Goal: Transaction & Acquisition: Purchase product/service

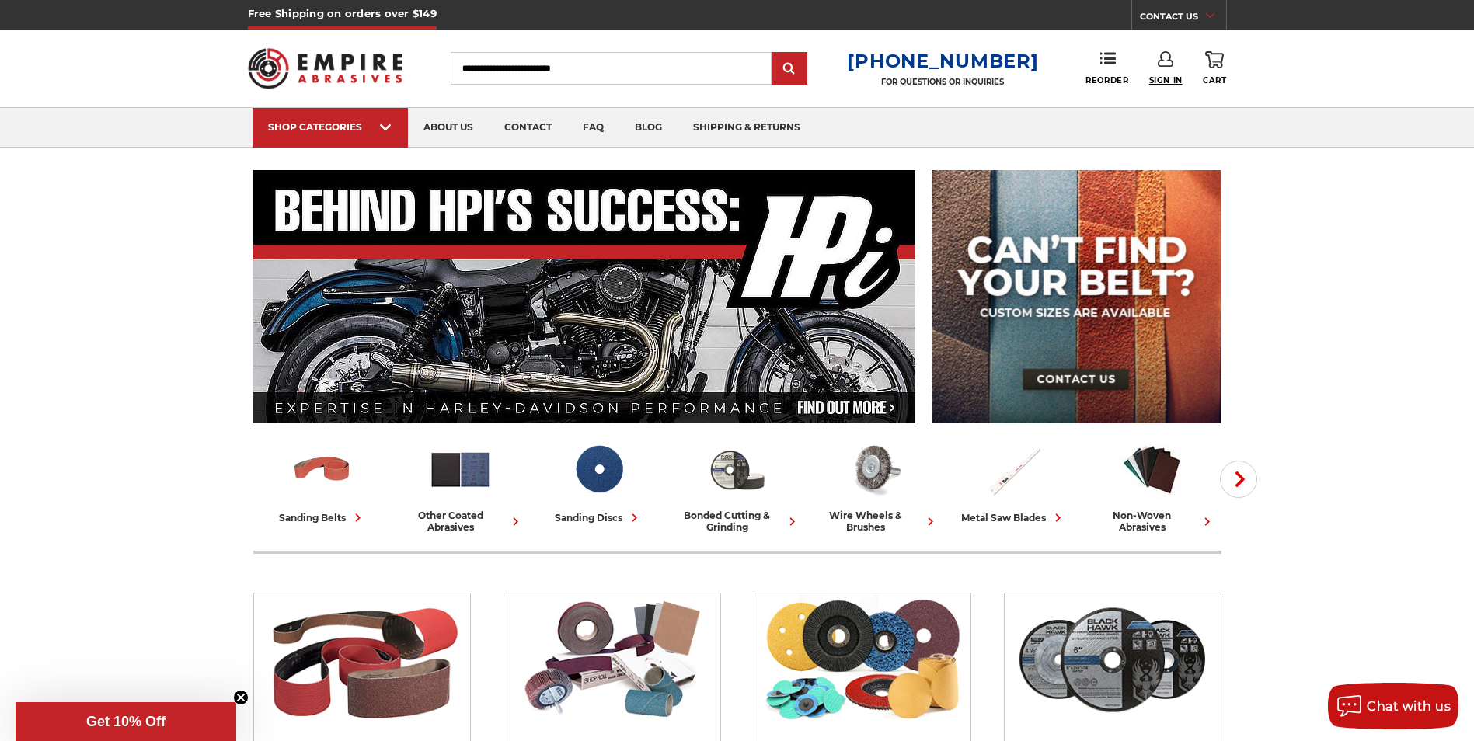
click at [1165, 75] on span "Sign In" at bounding box center [1165, 80] width 33 height 10
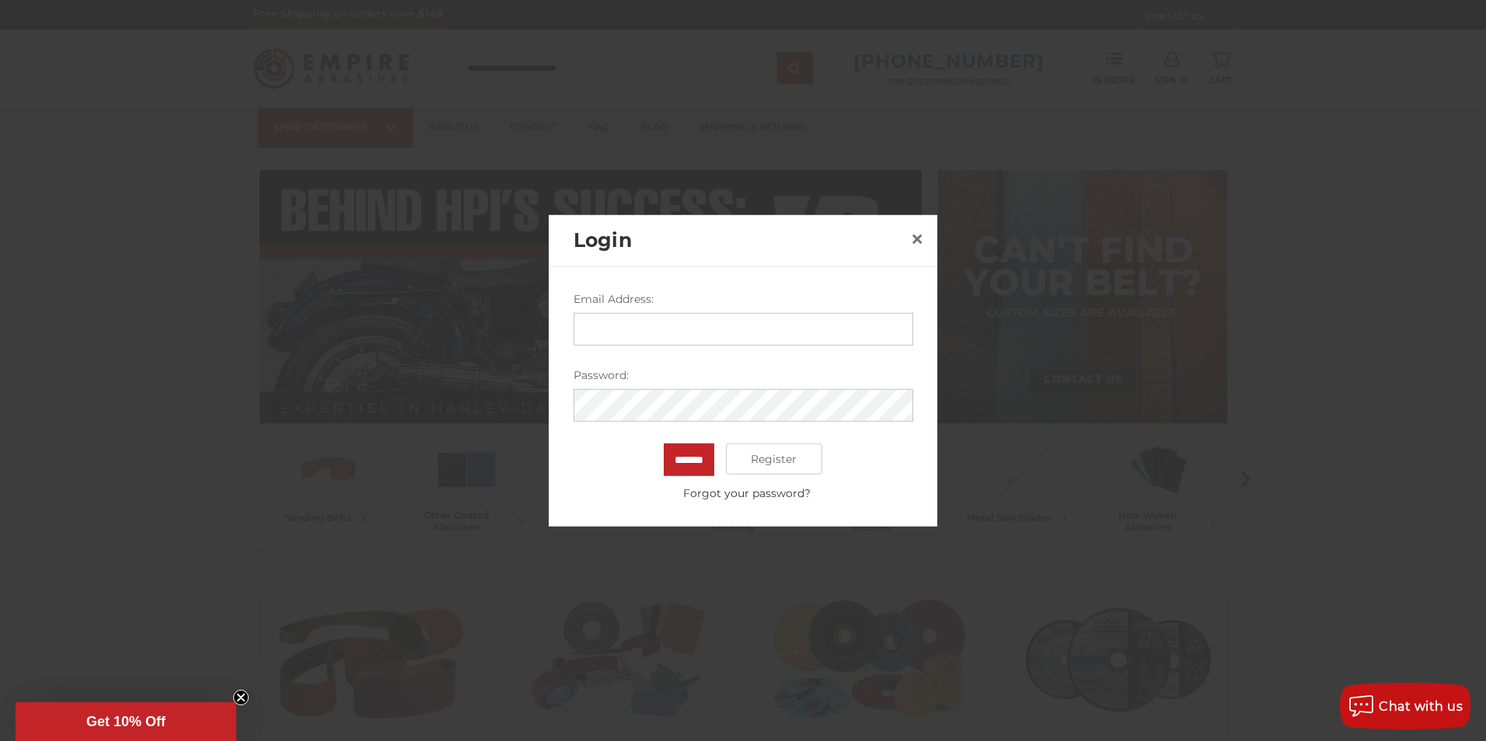
click at [614, 336] on input "Email Address:" at bounding box center [743, 329] width 340 height 33
type input "**********"
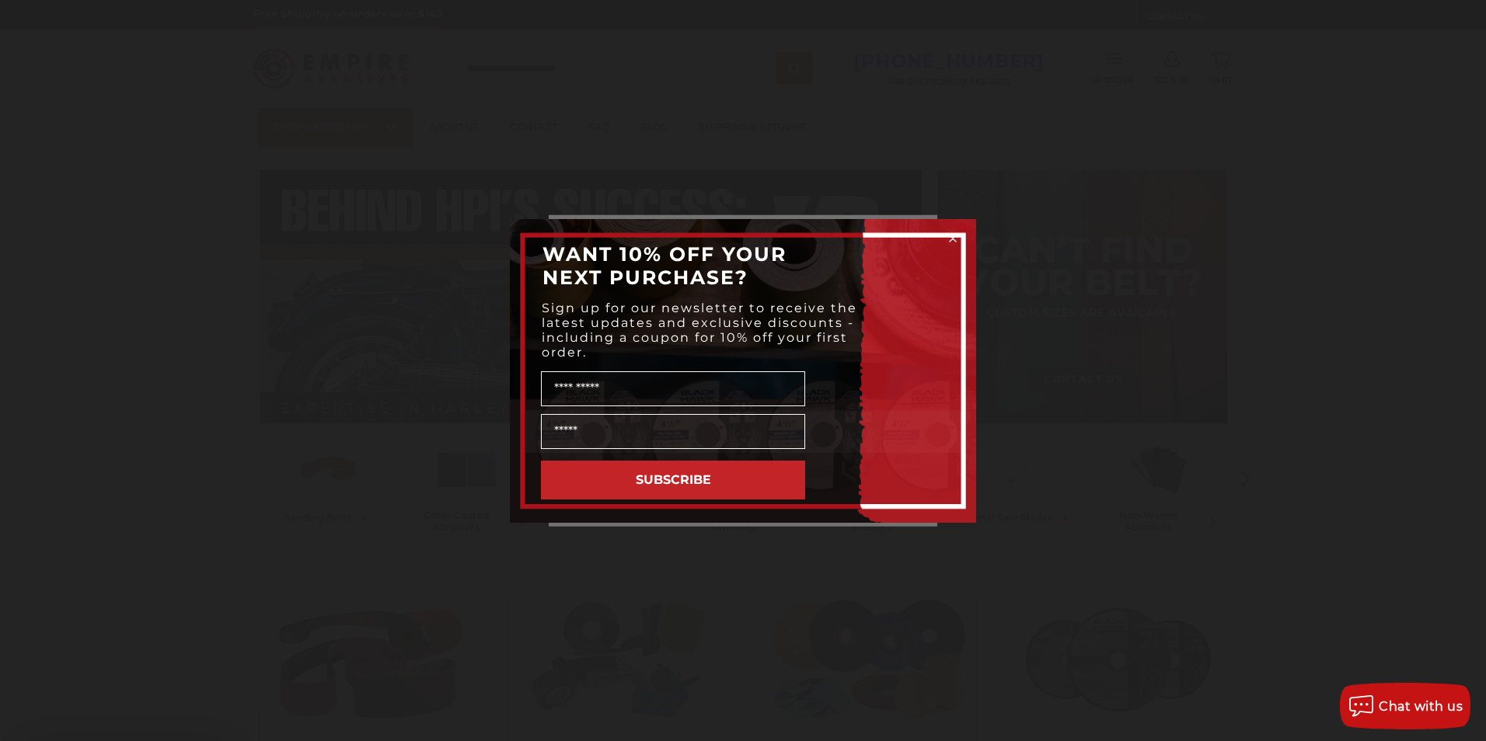
click at [664, 444] on input "*******" at bounding box center [689, 460] width 51 height 33
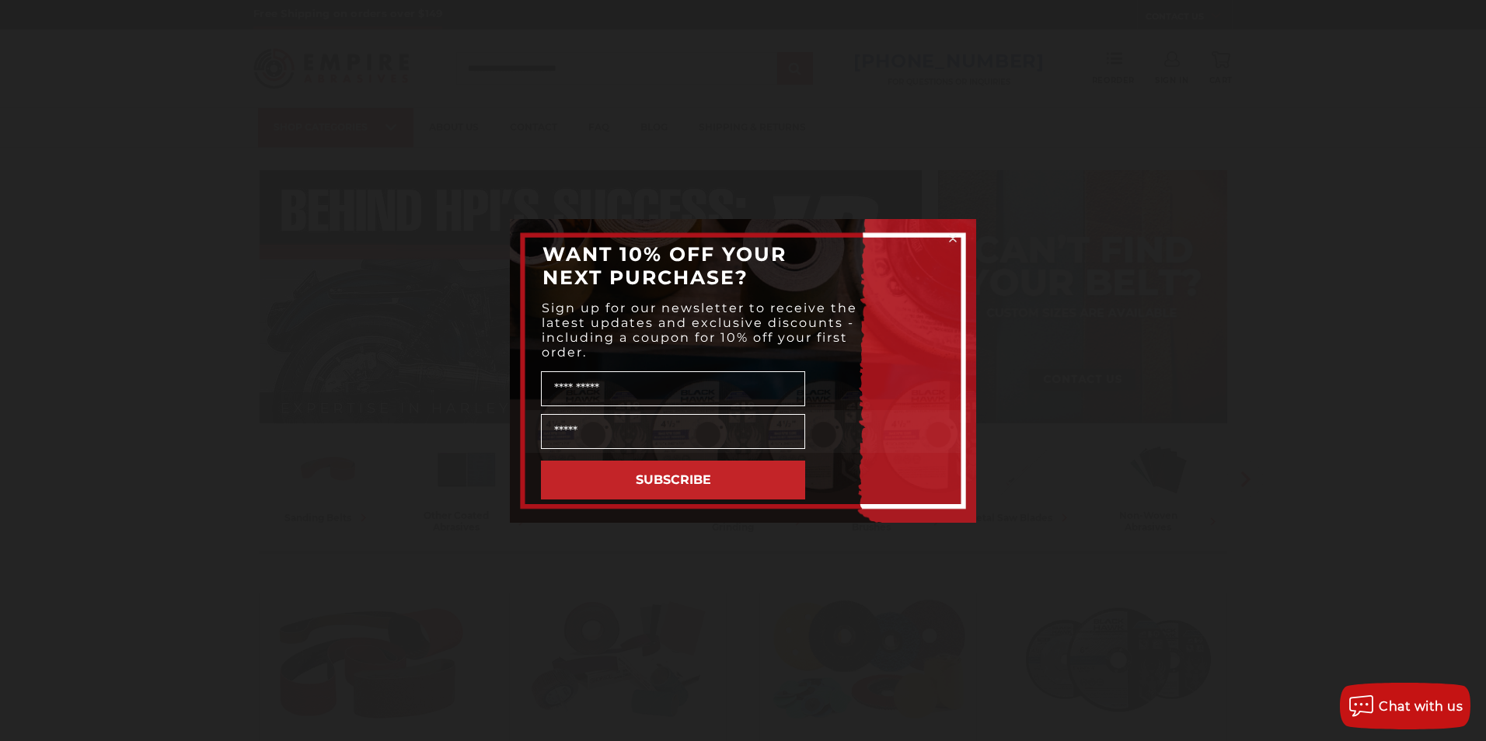
click at [953, 234] on circle "Close dialog" at bounding box center [953, 238] width 15 height 15
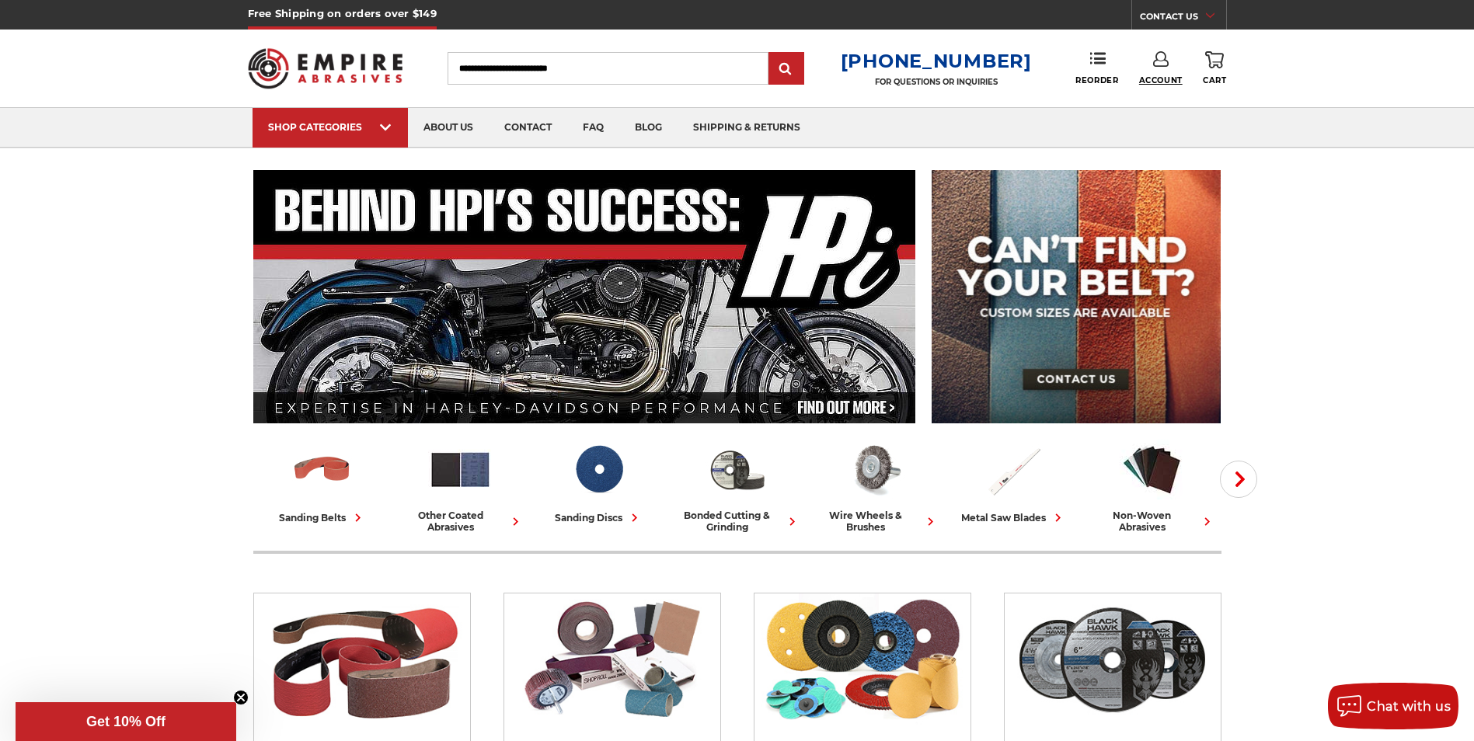
click at [1163, 75] on link "Account" at bounding box center [1161, 68] width 44 height 34
click at [1144, 99] on link "Account" at bounding box center [1160, 101] width 111 height 30
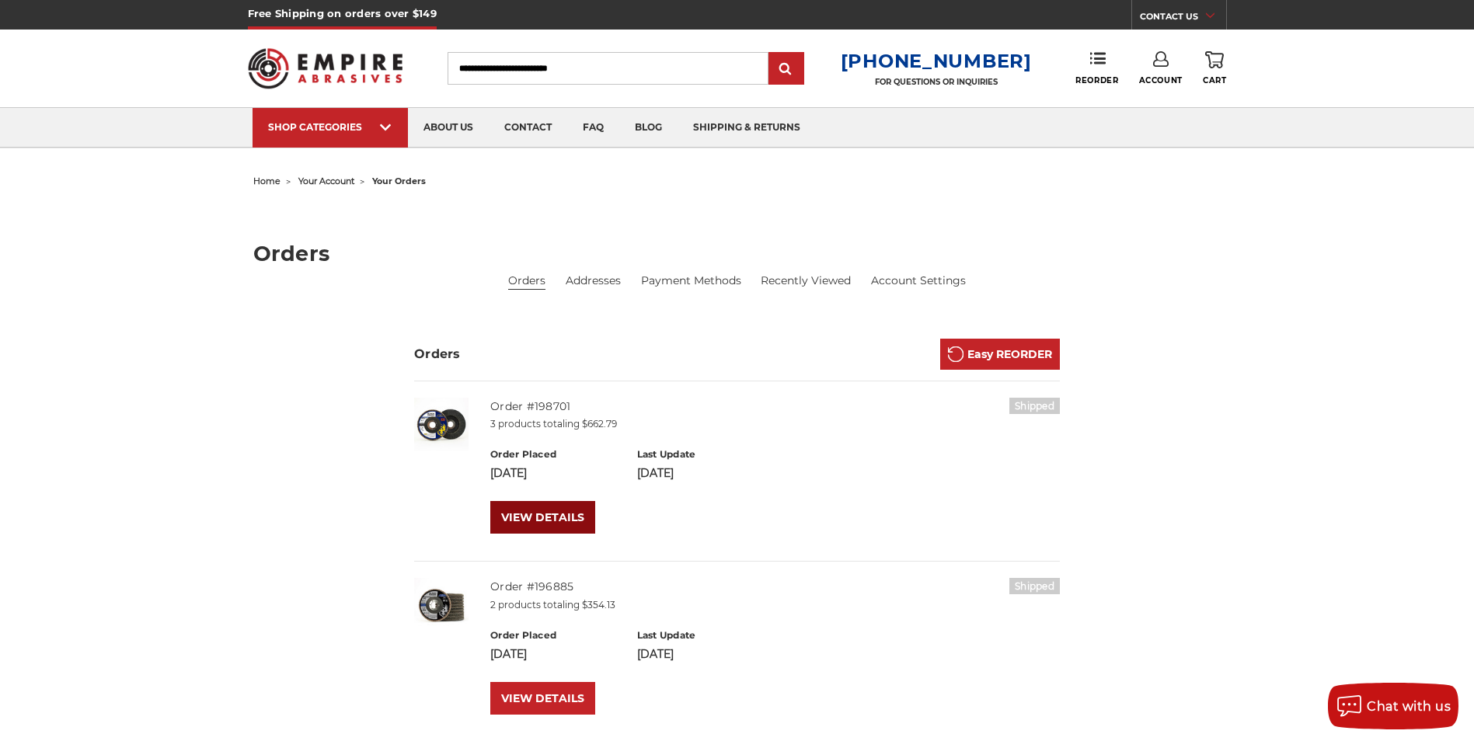
click at [550, 516] on link "VIEW DETAILS" at bounding box center [542, 517] width 105 height 33
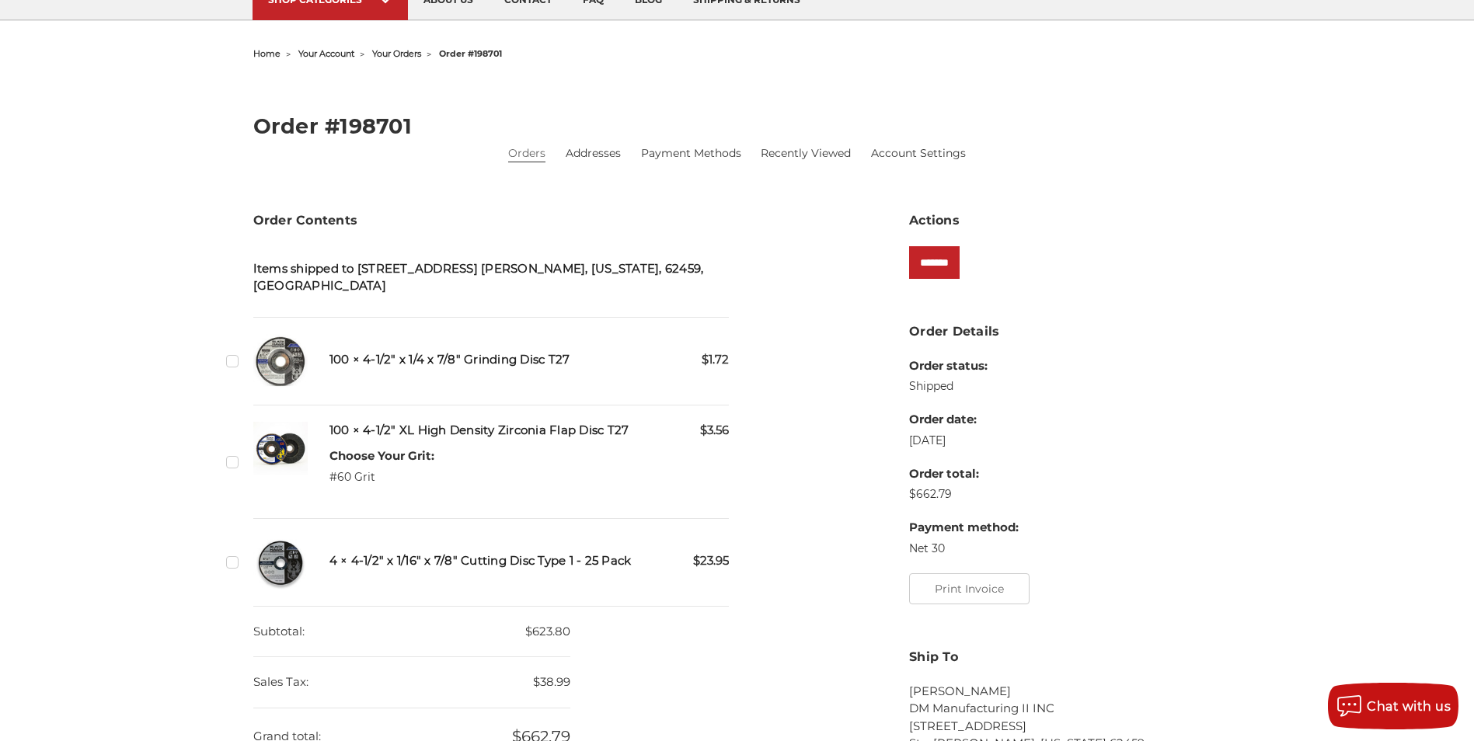
scroll to position [155, 0]
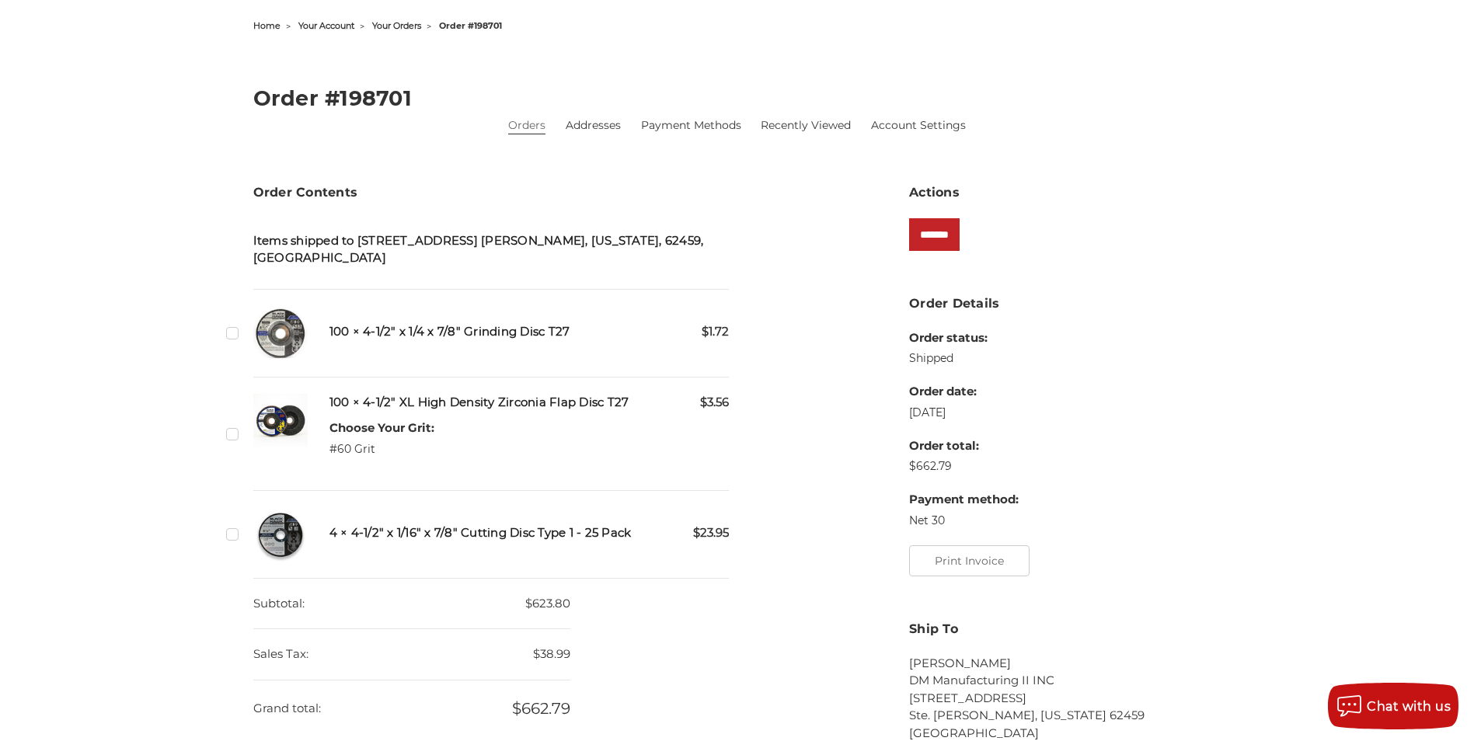
click at [460, 323] on h5 "100 × 4-1/2" x 1/4 x 7/8" Grinding Disc T27" at bounding box center [529, 332] width 400 height 18
click at [340, 323] on h5 "100 × 4-1/2" x 1/4 x 7/8" Grinding Disc T27" at bounding box center [529, 332] width 400 height 18
click at [598, 329] on div "$1.72 100 × 4-1/2" x 1/4 x 7/8" Grinding Disc T27" at bounding box center [529, 333] width 400 height 54
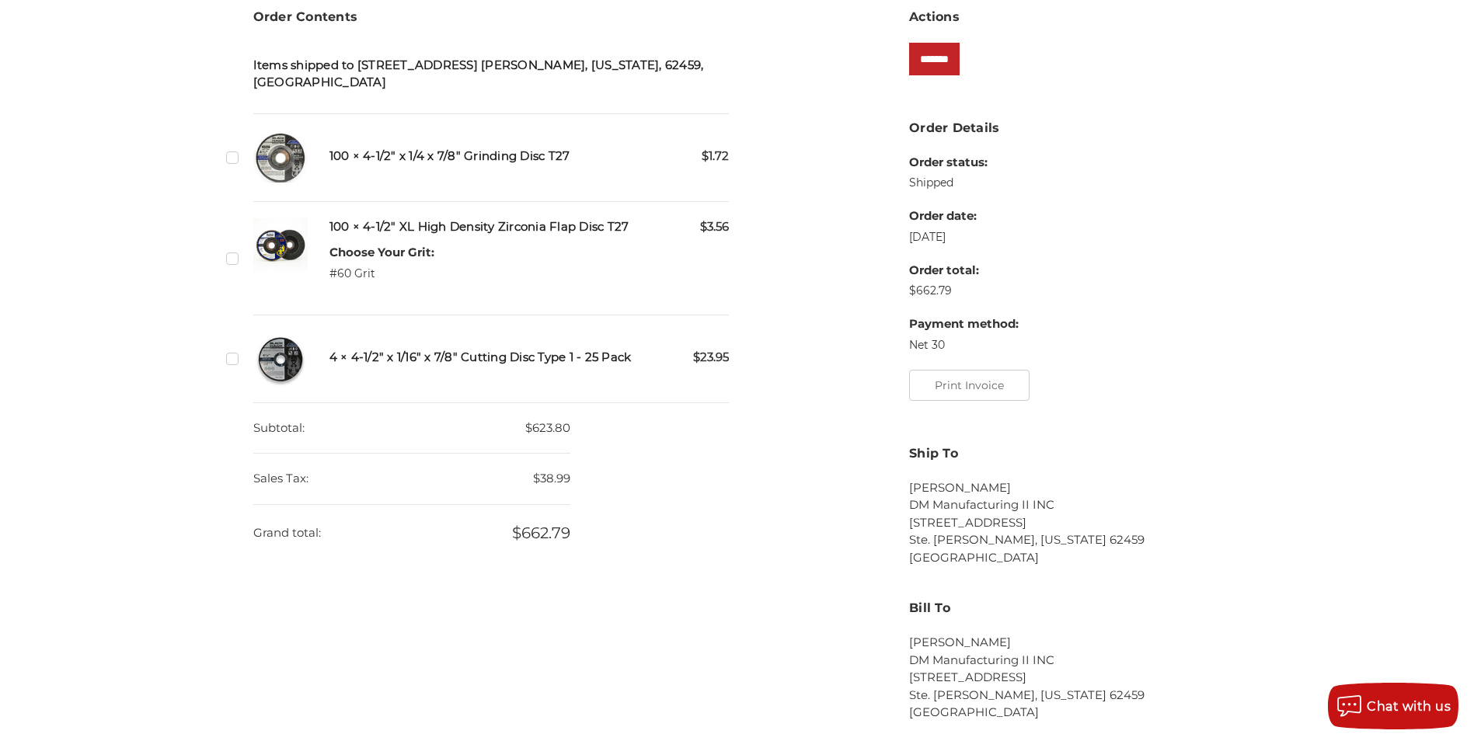
scroll to position [311, 0]
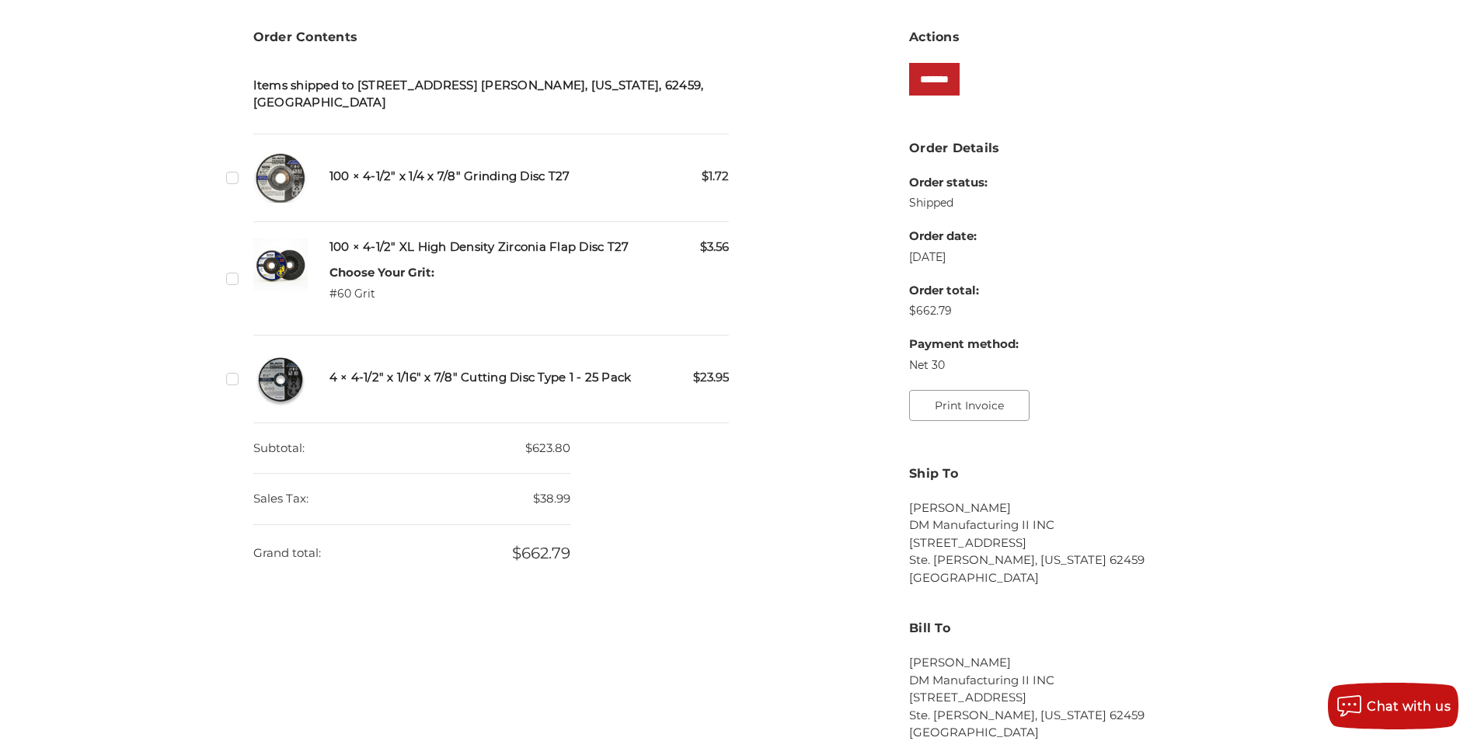
click at [963, 402] on button "Print Invoice" at bounding box center [969, 405] width 120 height 31
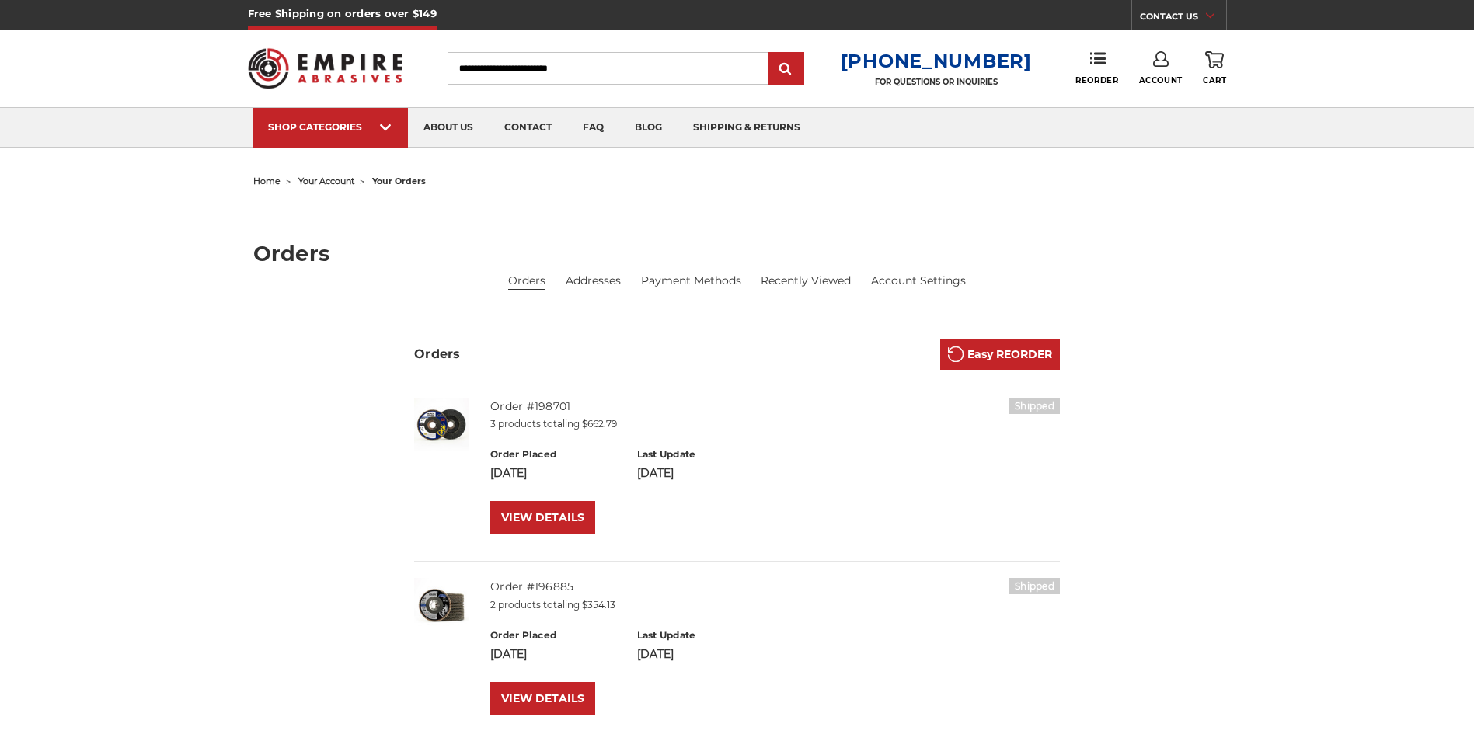
click at [580, 71] on input "Search" at bounding box center [608, 68] width 321 height 33
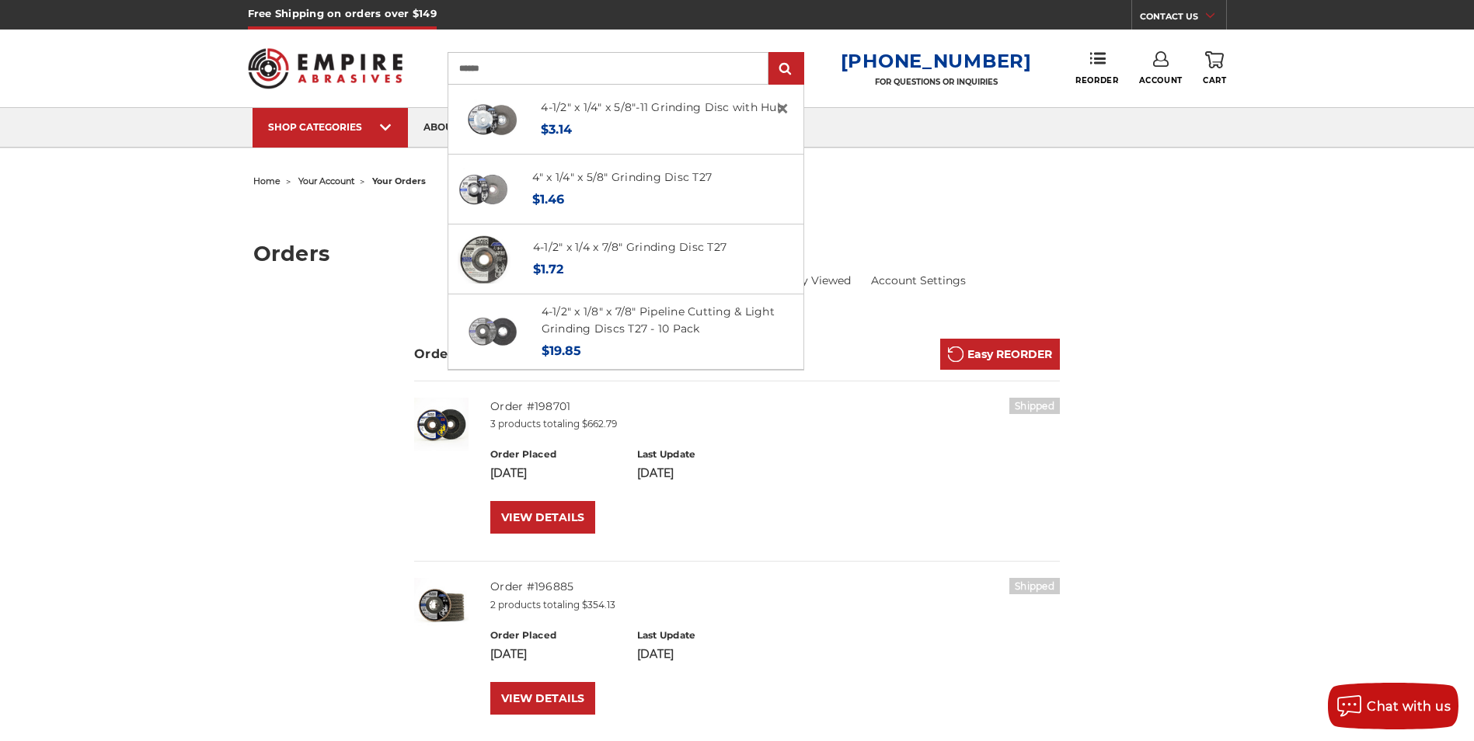
type input "******"
click at [771, 54] on input "submit" at bounding box center [786, 69] width 31 height 31
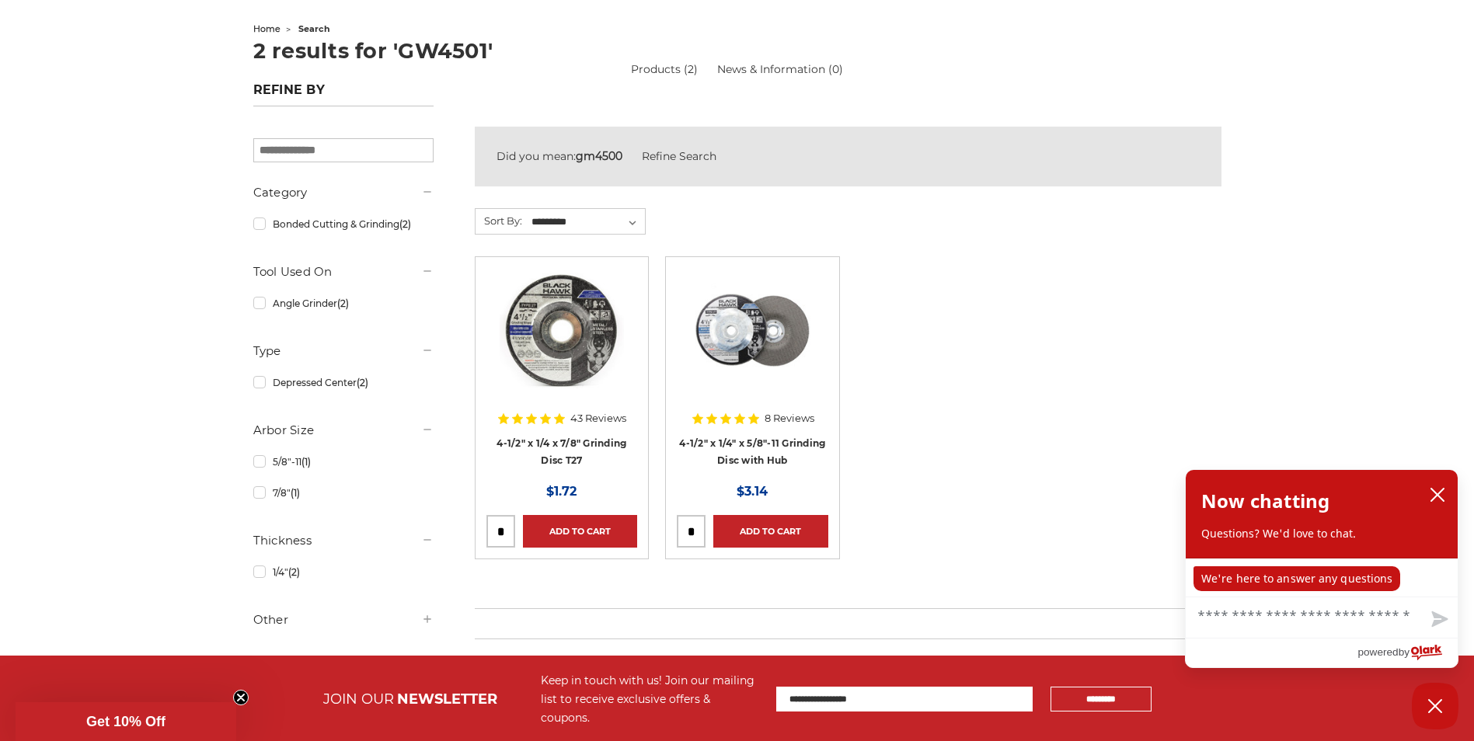
scroll to position [155, 0]
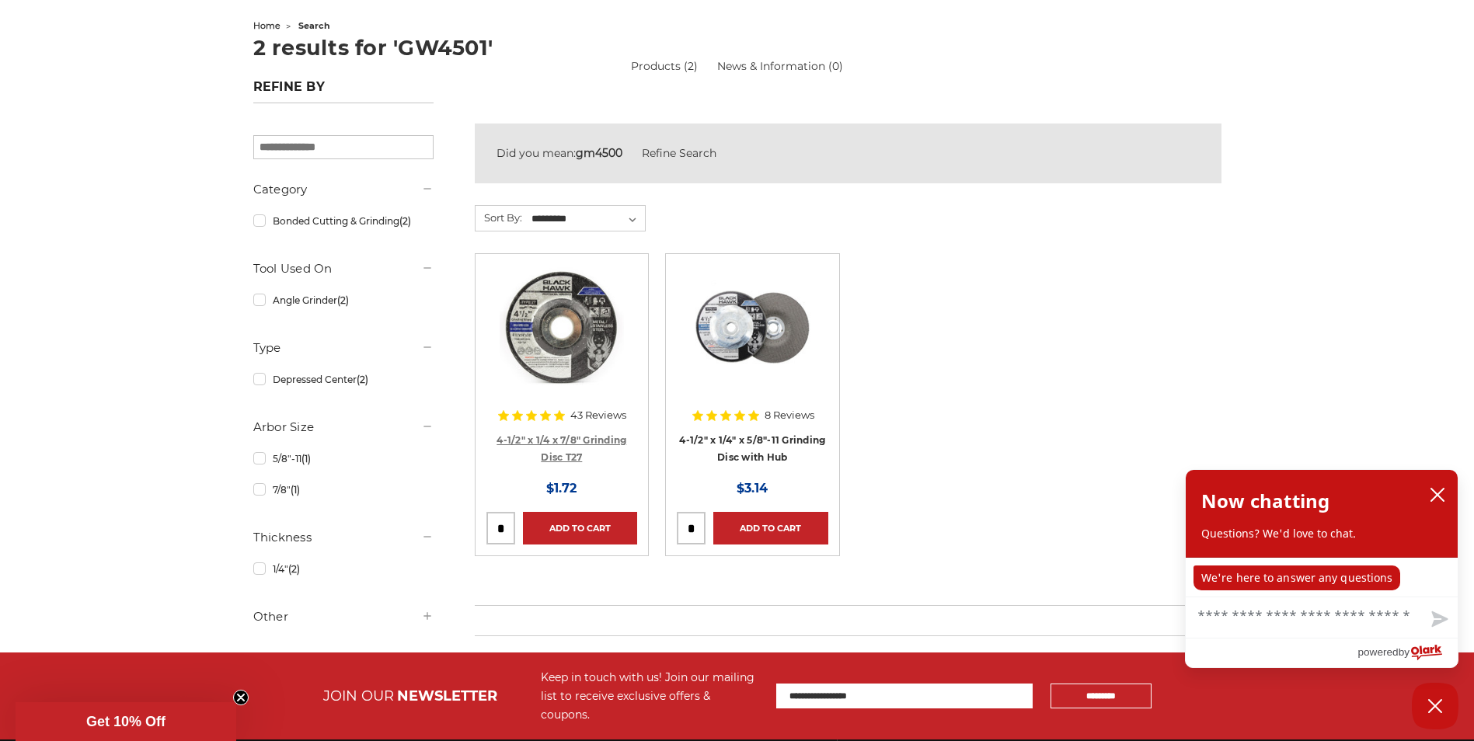
click at [570, 438] on link "4-1/2" x 1/4 x 7/8" Grinding Disc T27" at bounding box center [561, 449] width 130 height 30
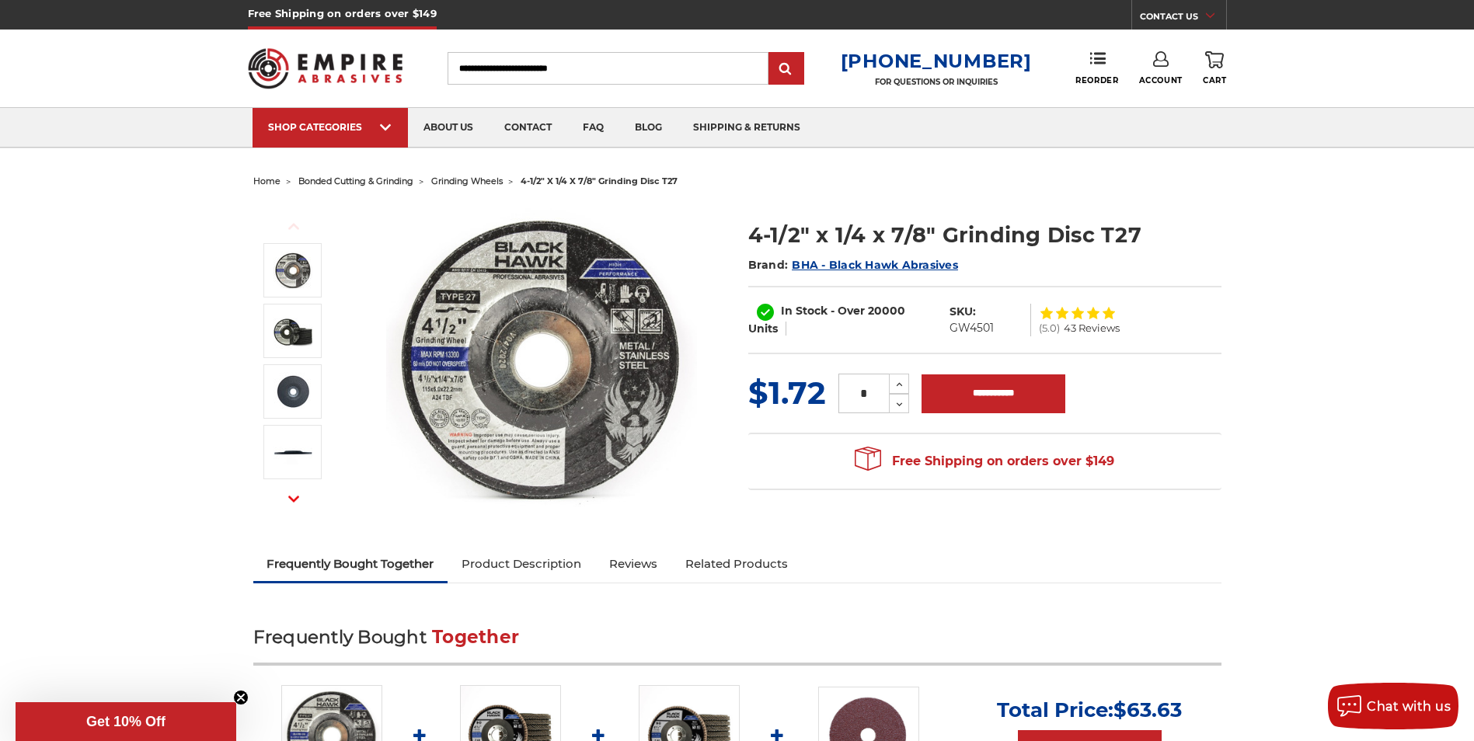
click at [482, 68] on input "Search" at bounding box center [608, 68] width 321 height 33
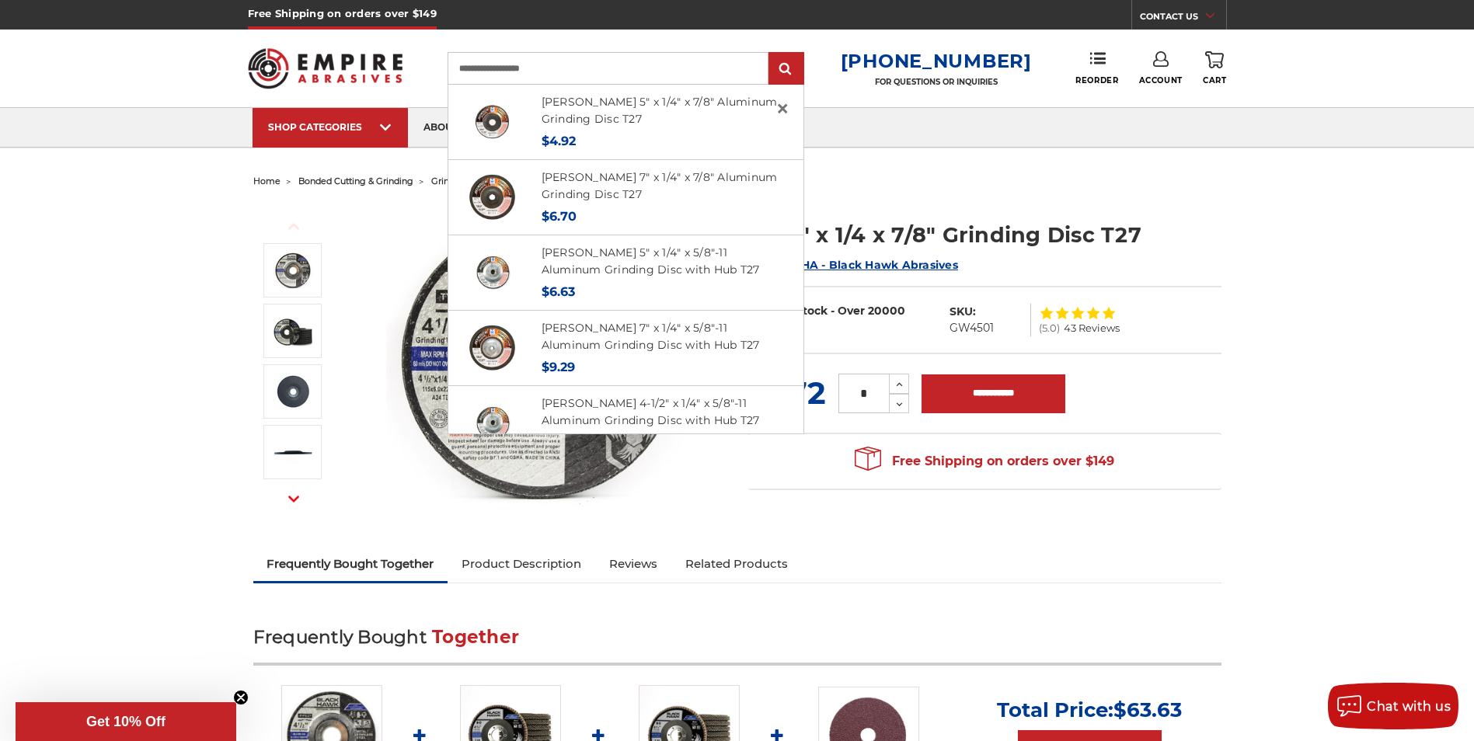
type input "**********"
click at [771, 54] on input "submit" at bounding box center [786, 69] width 31 height 31
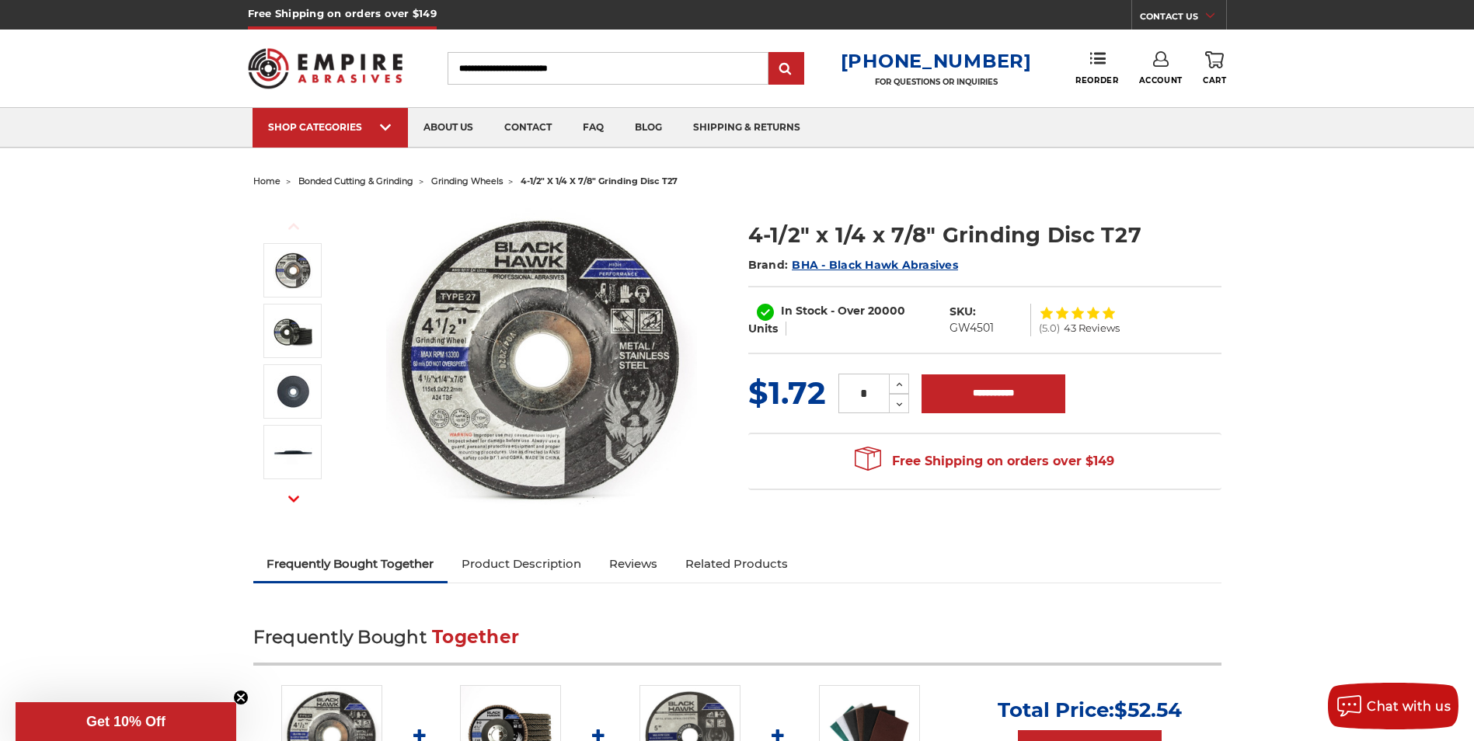
click at [510, 71] on input "Search" at bounding box center [608, 68] width 321 height 33
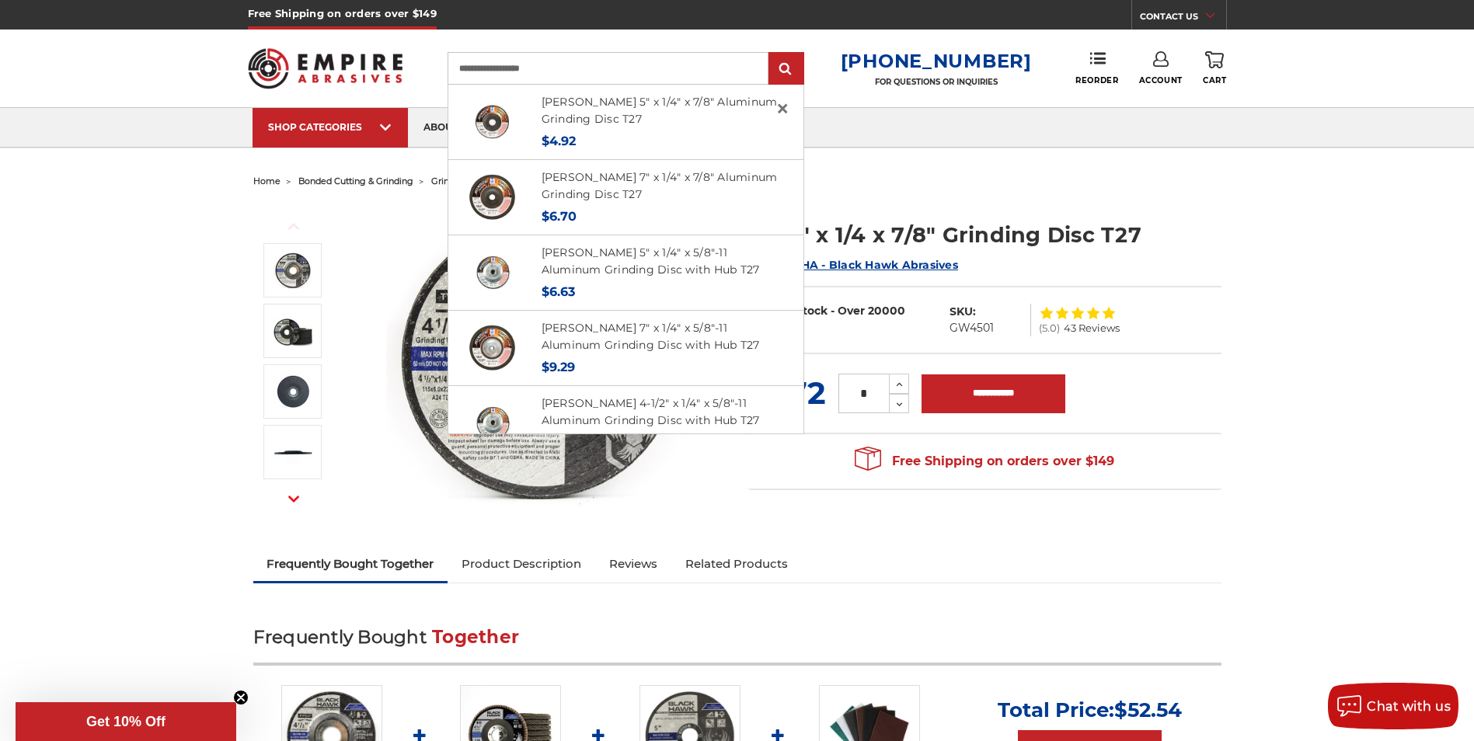
type input "**********"
click at [771, 54] on input "submit" at bounding box center [786, 69] width 31 height 31
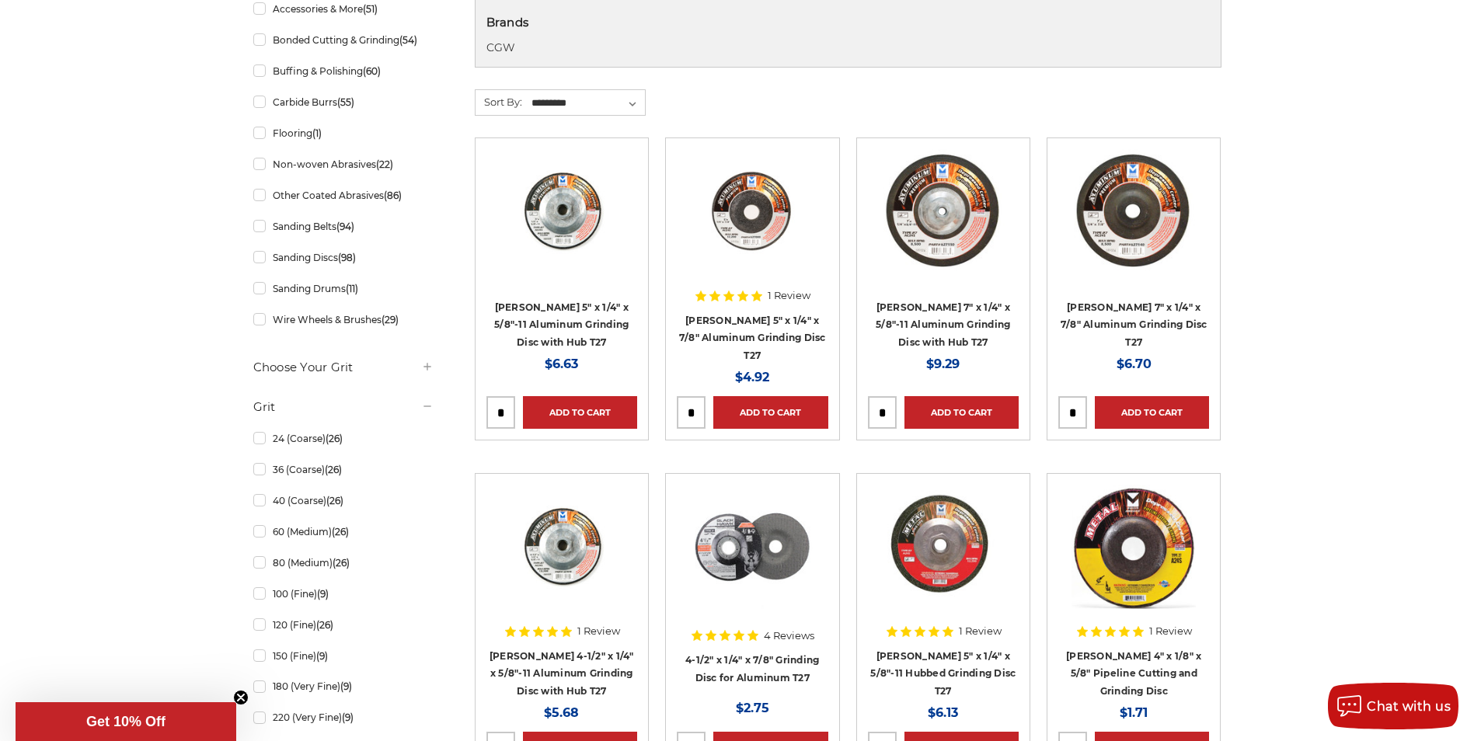
scroll to position [544, 0]
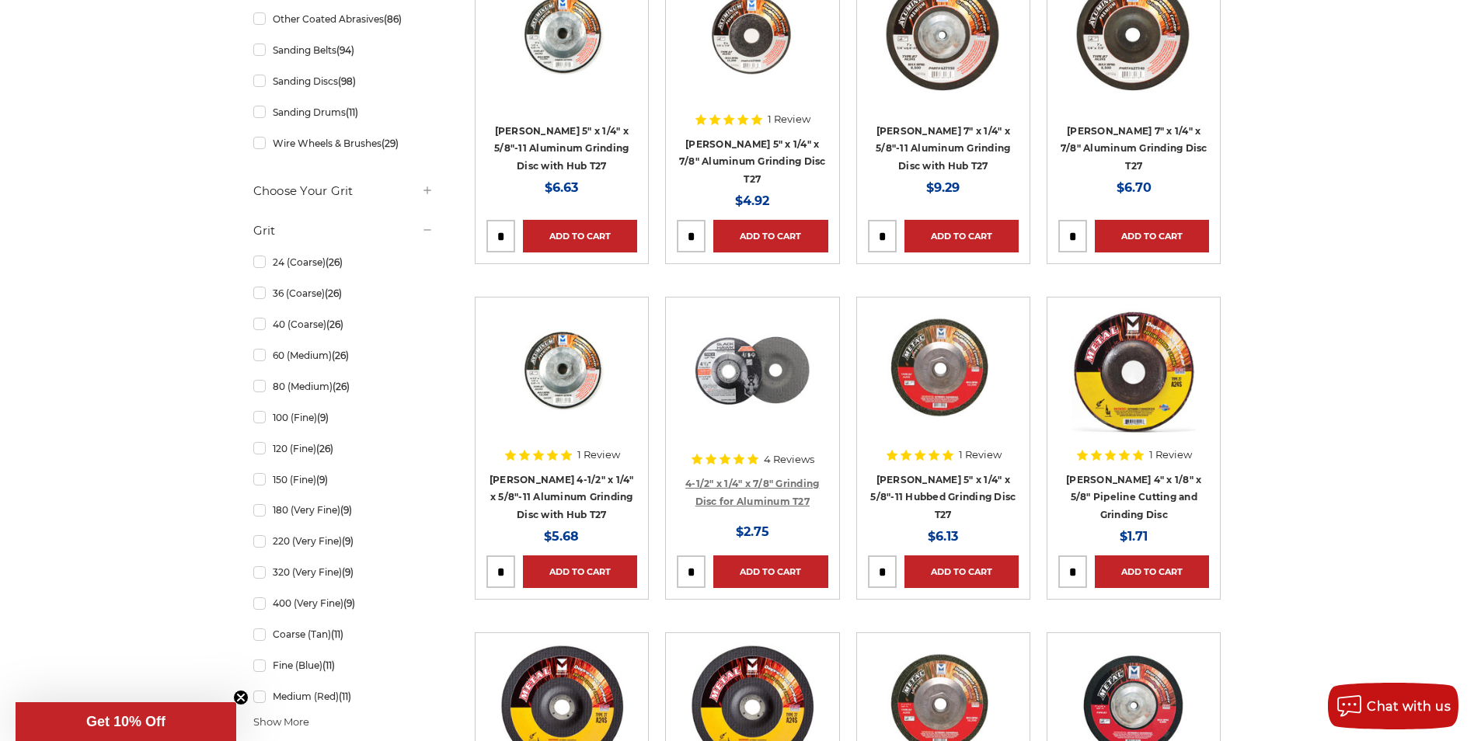
click at [776, 497] on link "4-1/2" x 1/4" x 7/8" Grinding Disc for Aluminum T27" at bounding box center [752, 493] width 134 height 30
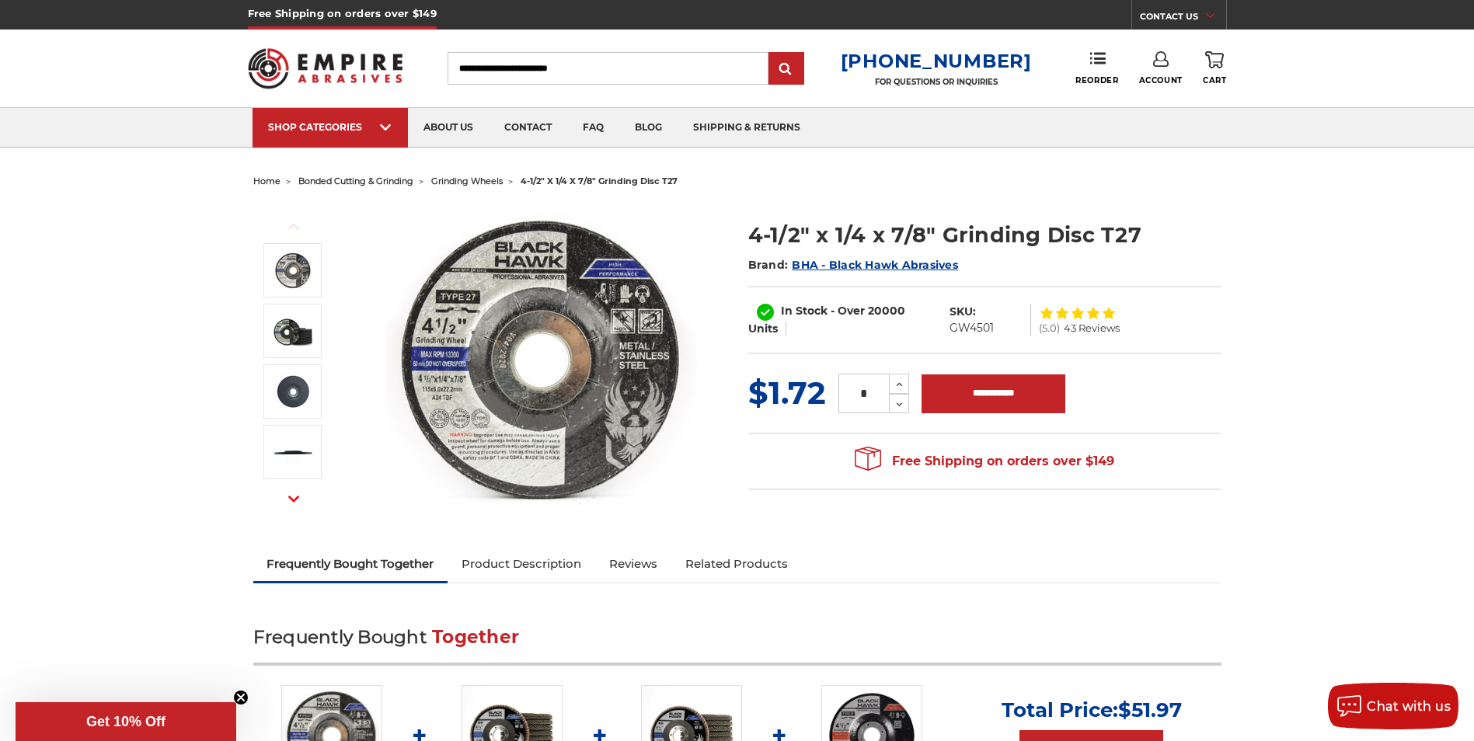
click at [495, 64] on input "Search" at bounding box center [608, 68] width 321 height 33
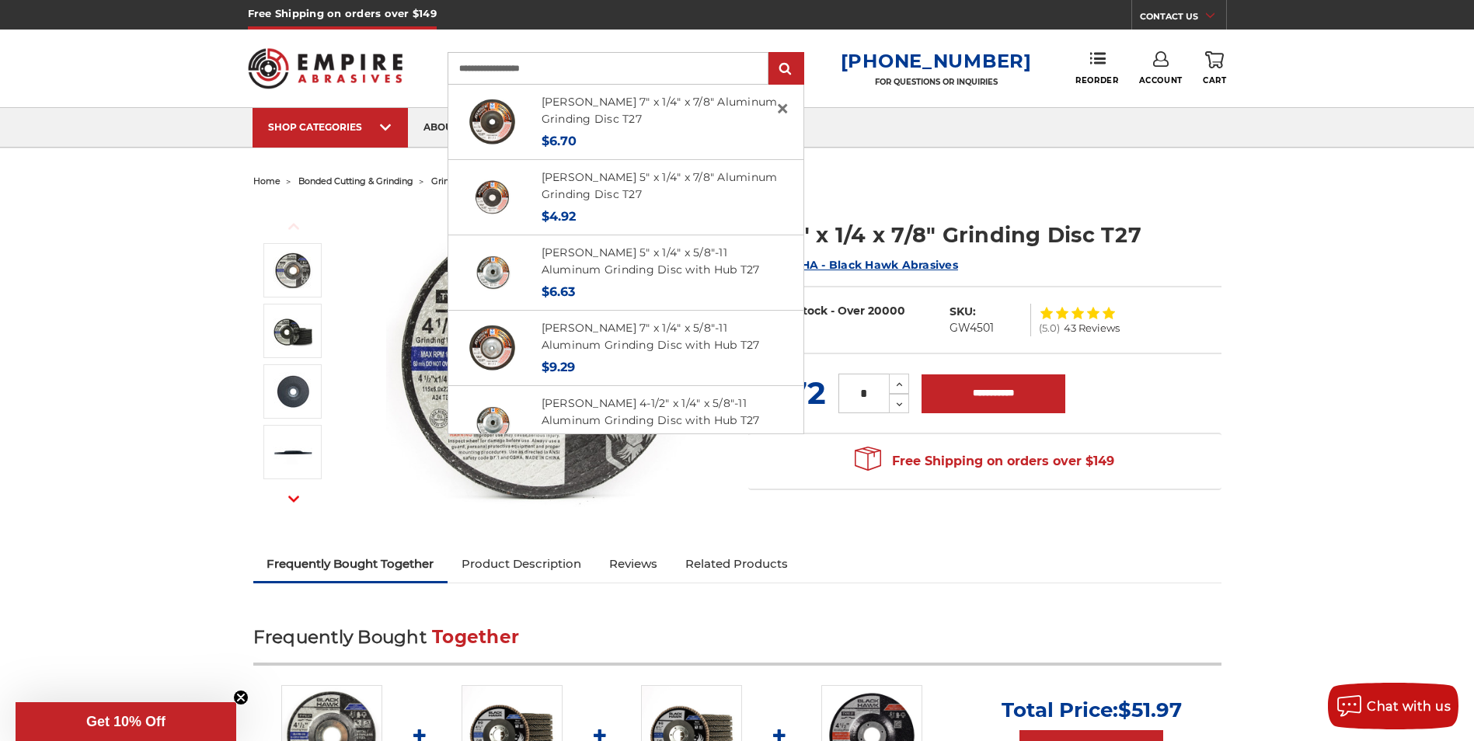
type input "**********"
click at [771, 54] on input "submit" at bounding box center [786, 69] width 31 height 31
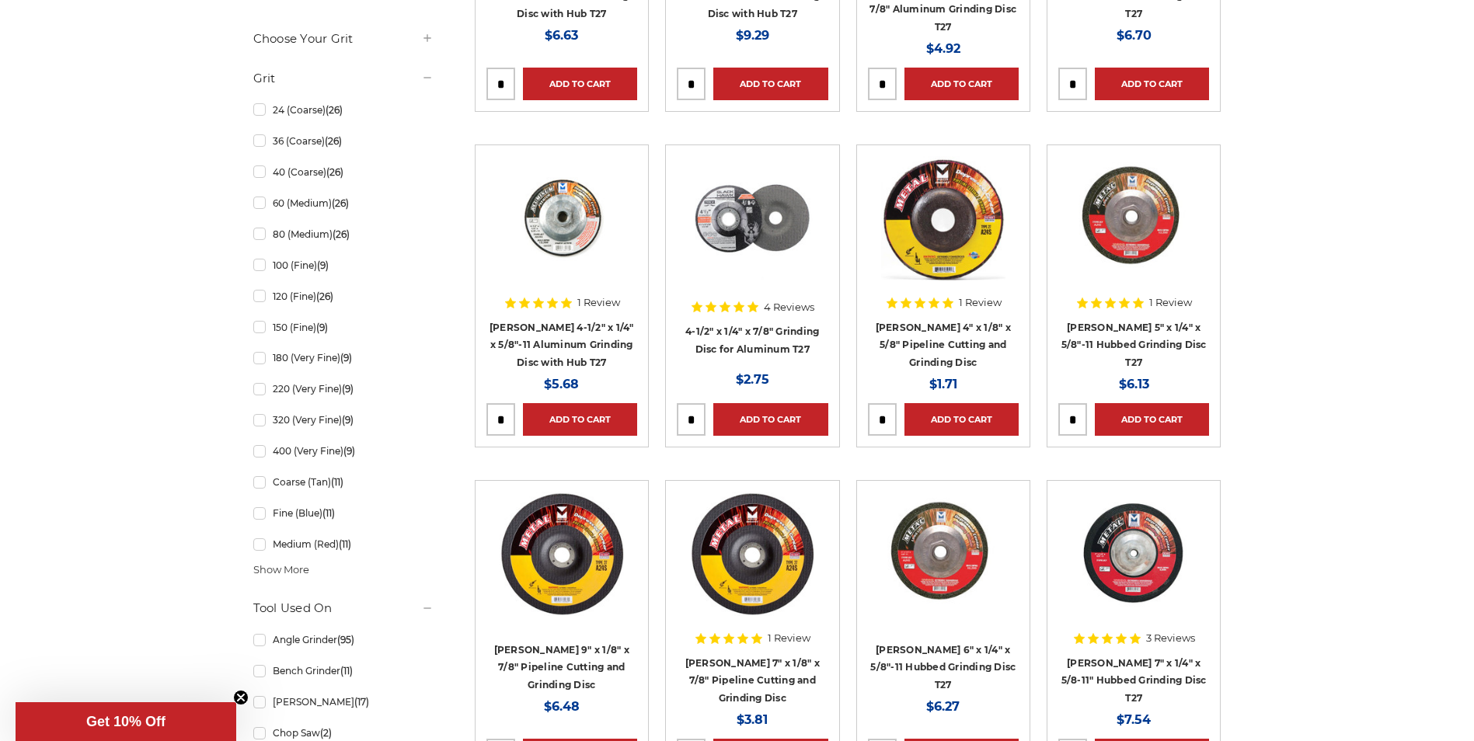
scroll to position [699, 0]
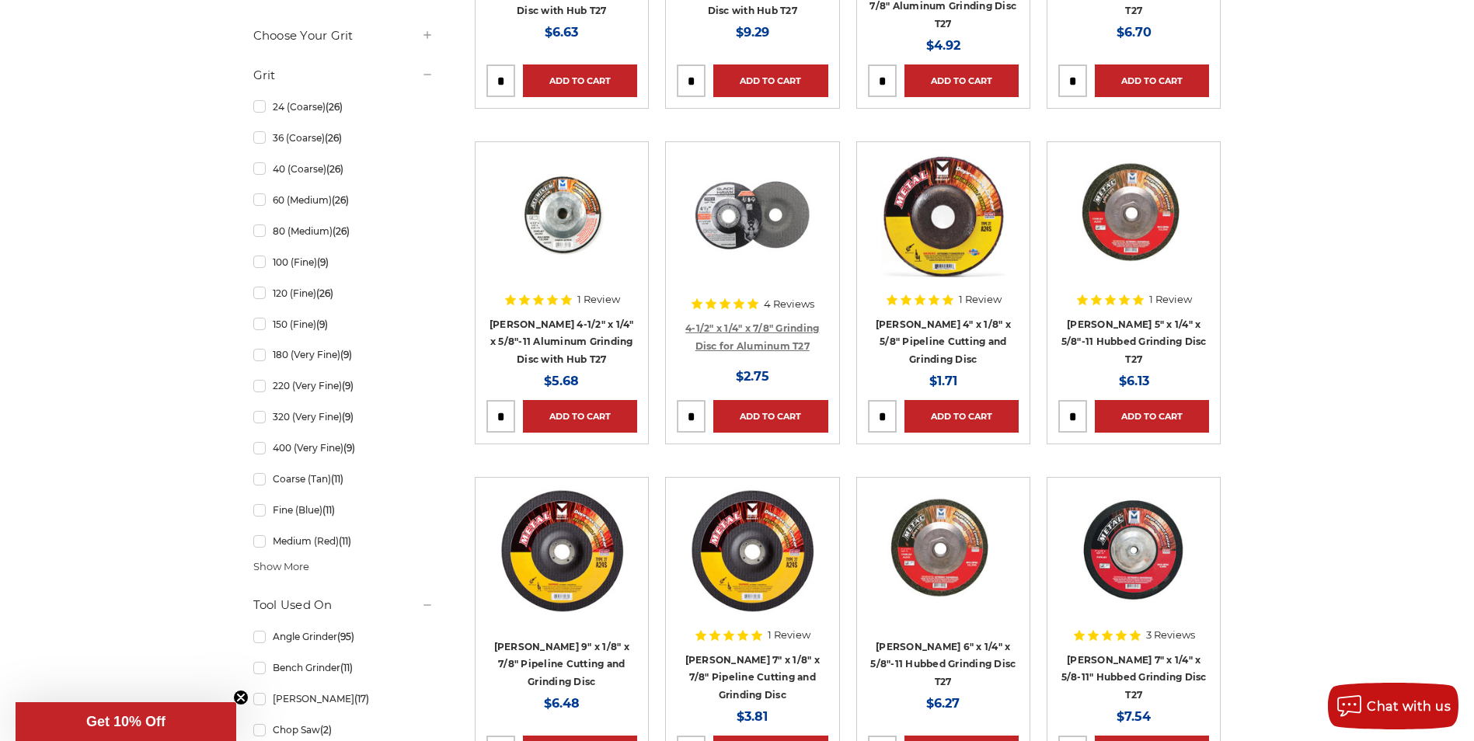
click at [768, 345] on link "4-1/2" x 1/4" x 7/8" Grinding Disc for Aluminum T27" at bounding box center [752, 337] width 134 height 30
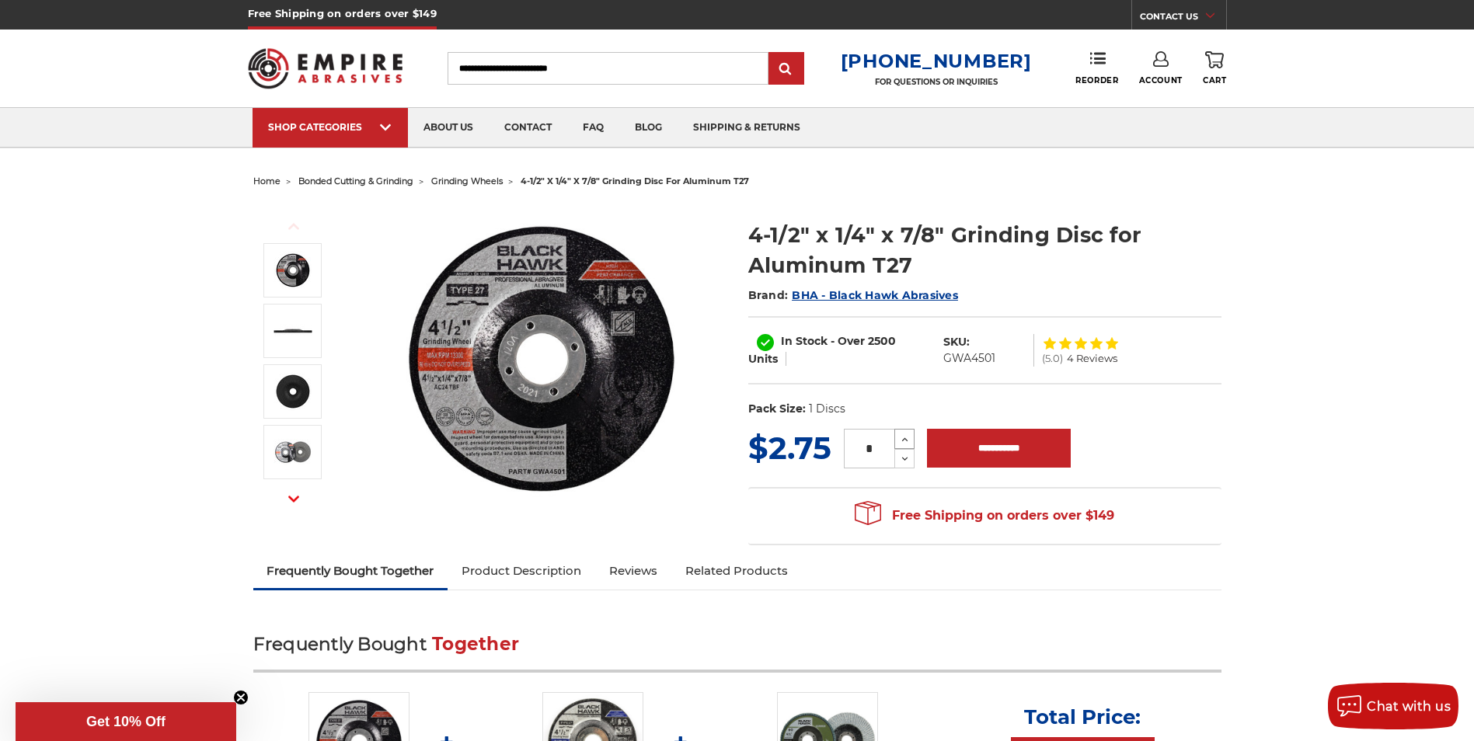
click at [908, 441] on icon at bounding box center [905, 440] width 12 height 14
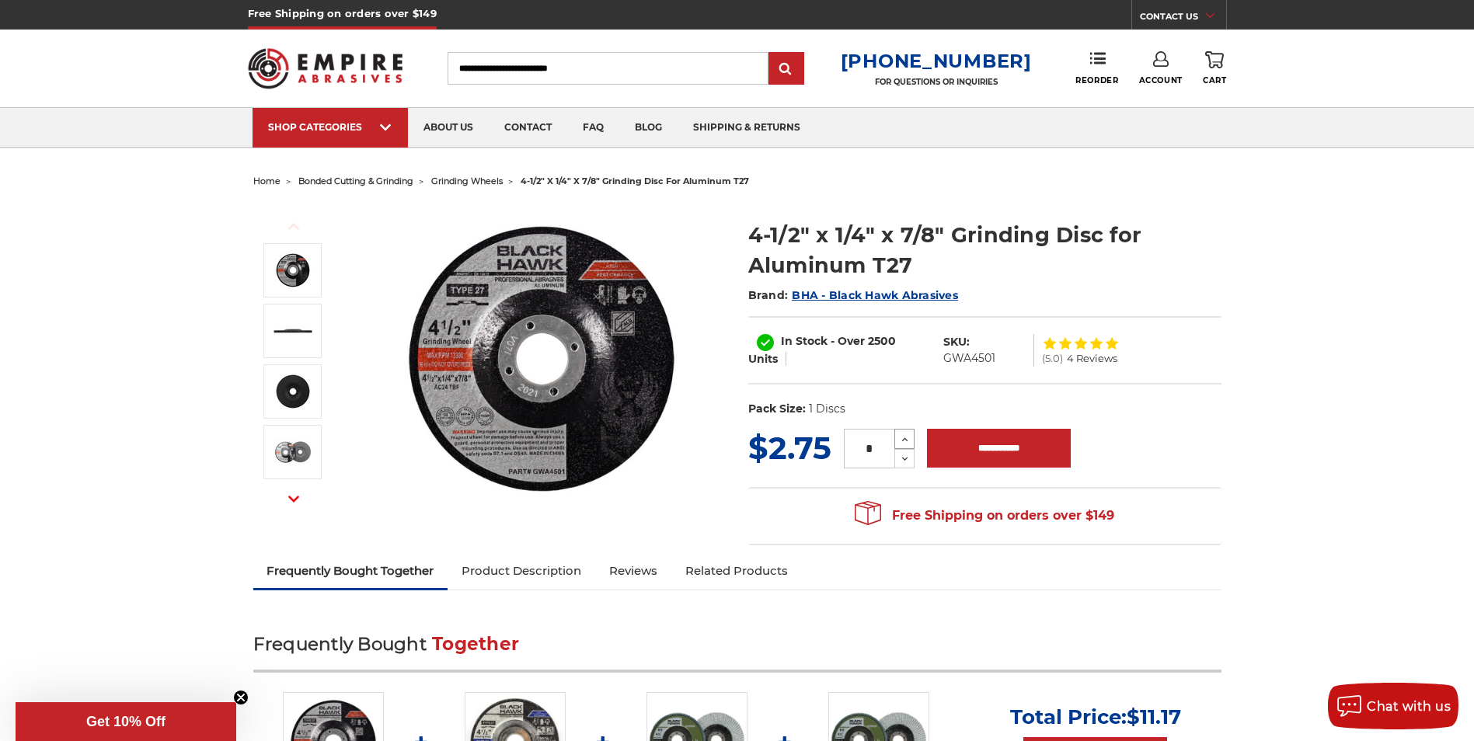
click at [908, 441] on icon at bounding box center [905, 440] width 12 height 14
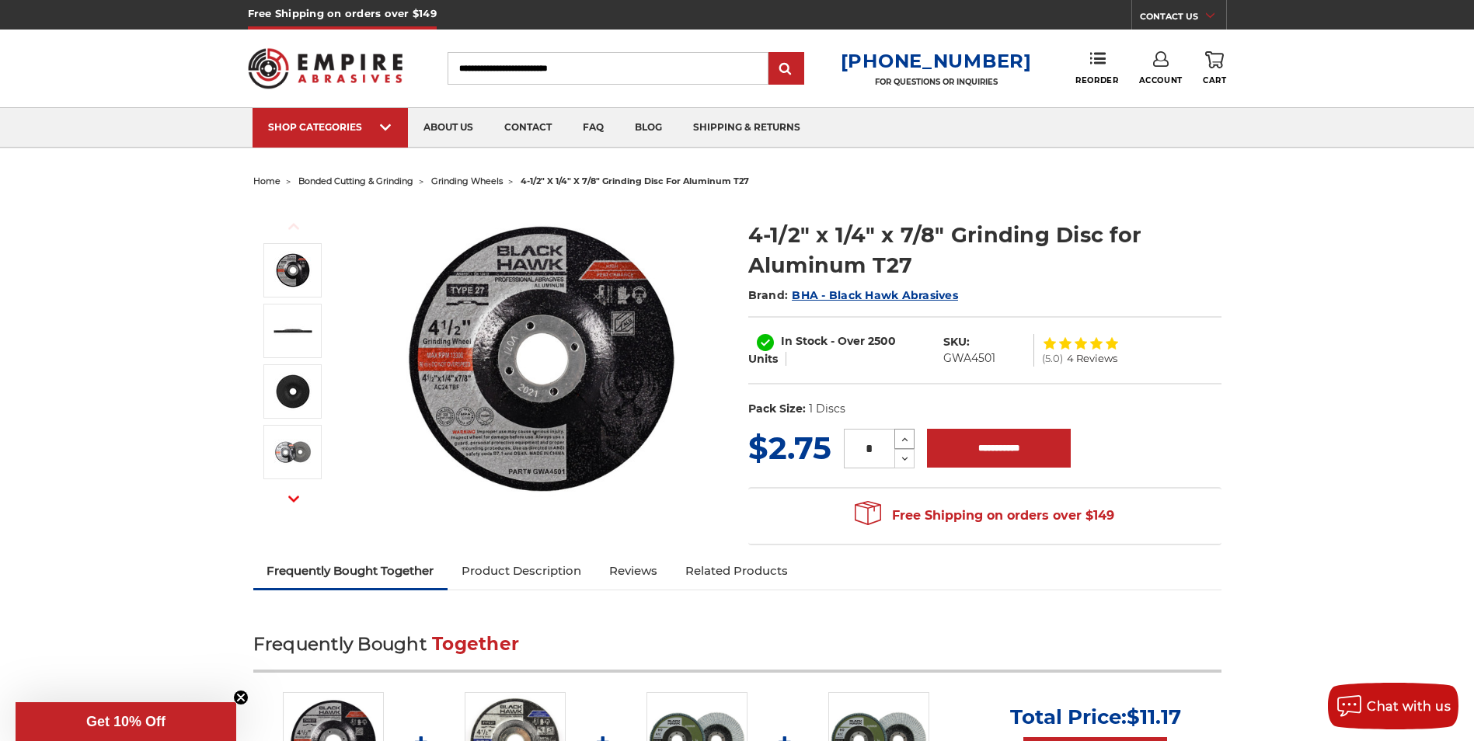
click at [908, 441] on icon at bounding box center [905, 440] width 12 height 14
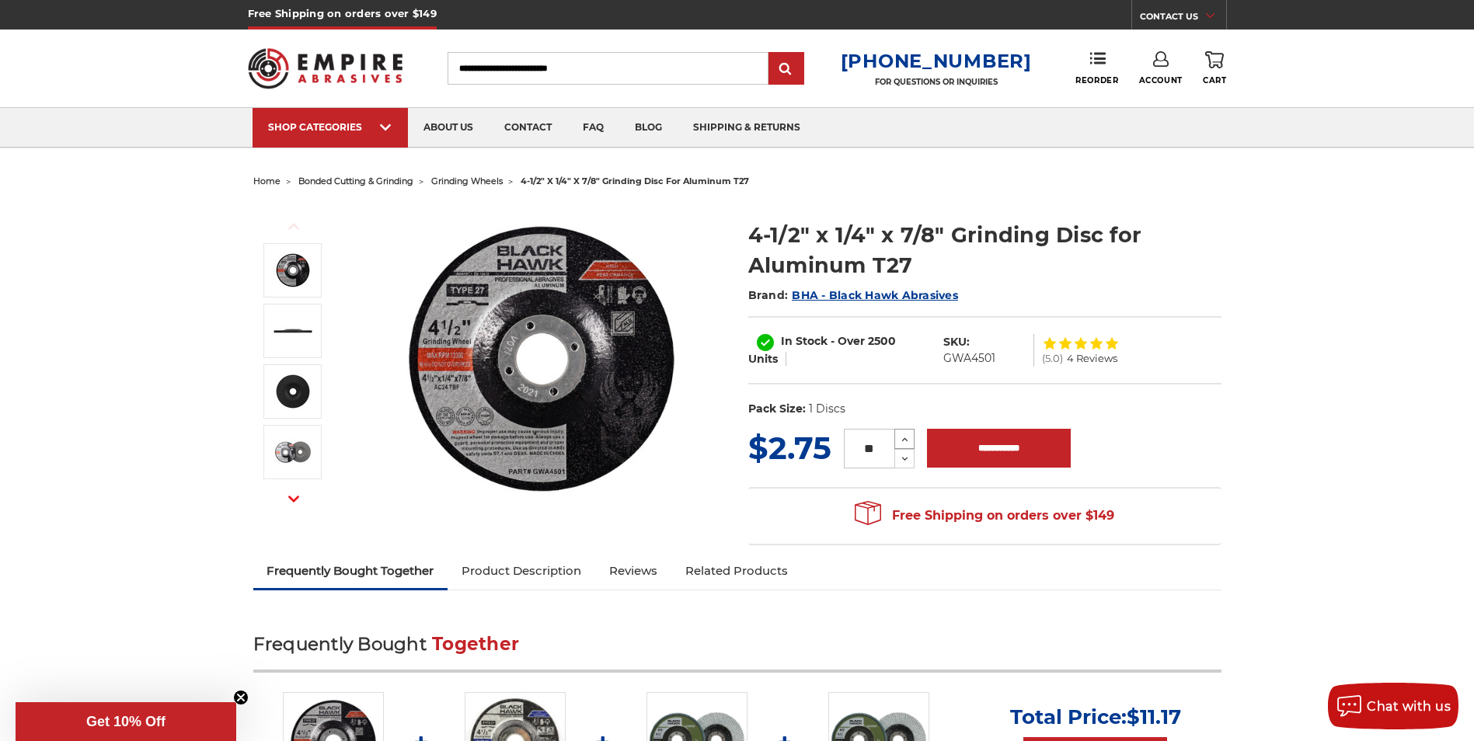
click at [908, 441] on icon at bounding box center [905, 440] width 12 height 14
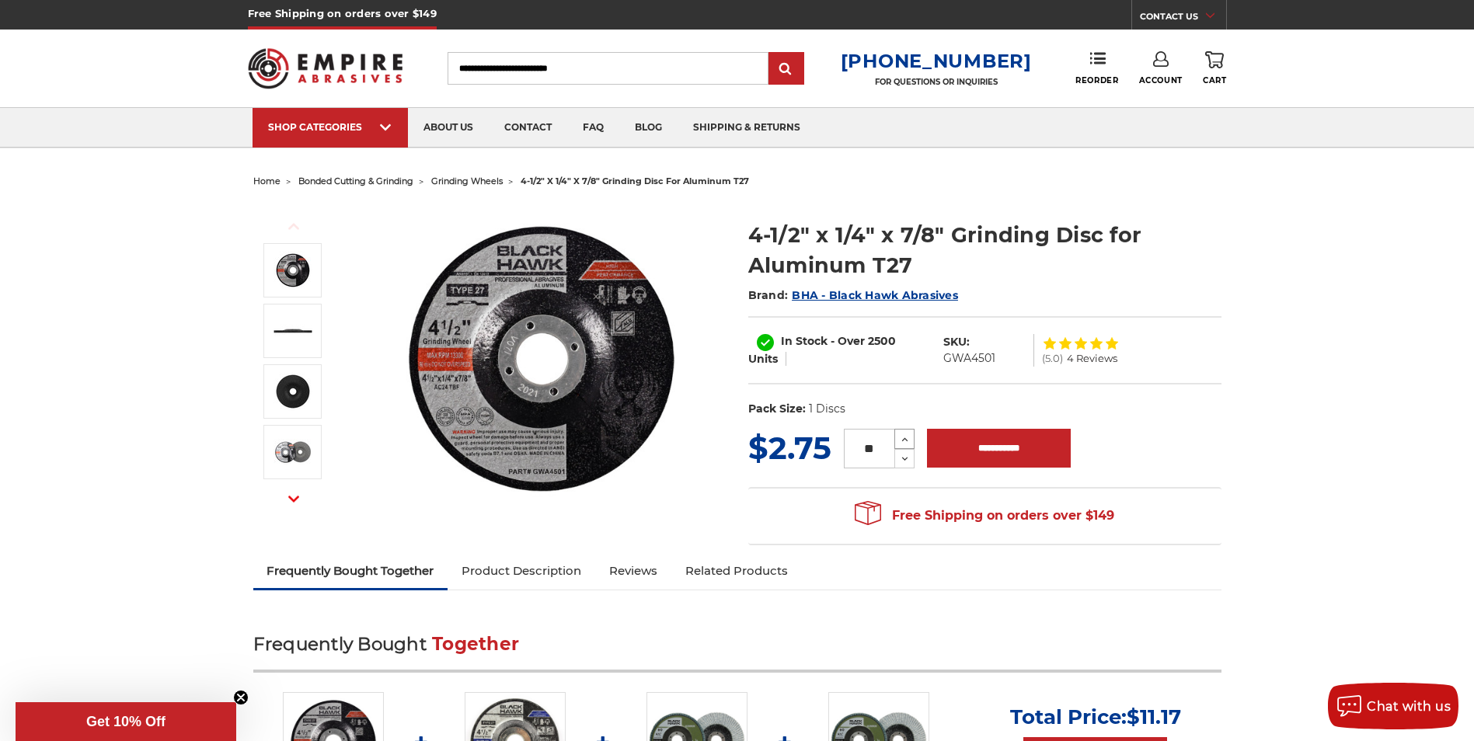
click at [908, 441] on icon at bounding box center [905, 440] width 12 height 14
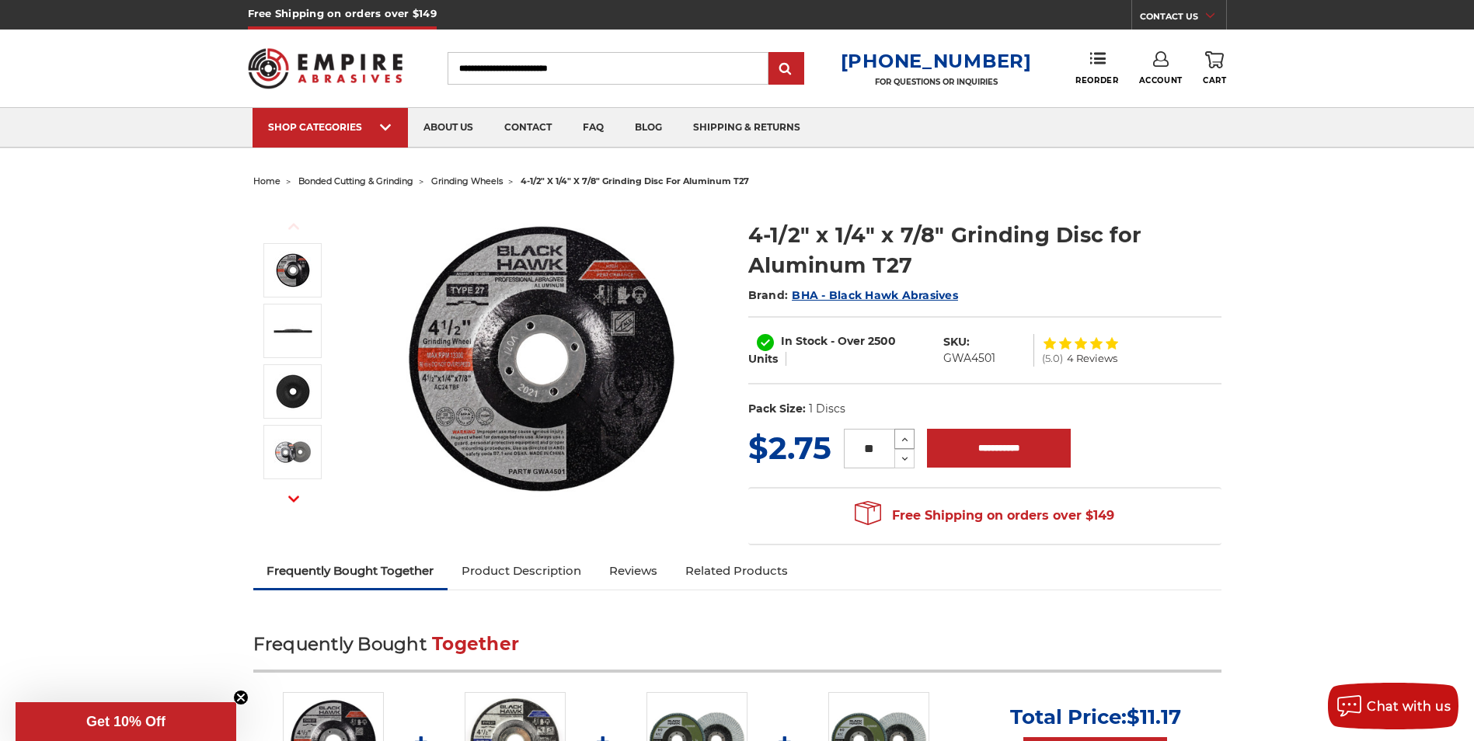
click at [908, 441] on icon at bounding box center [905, 440] width 12 height 14
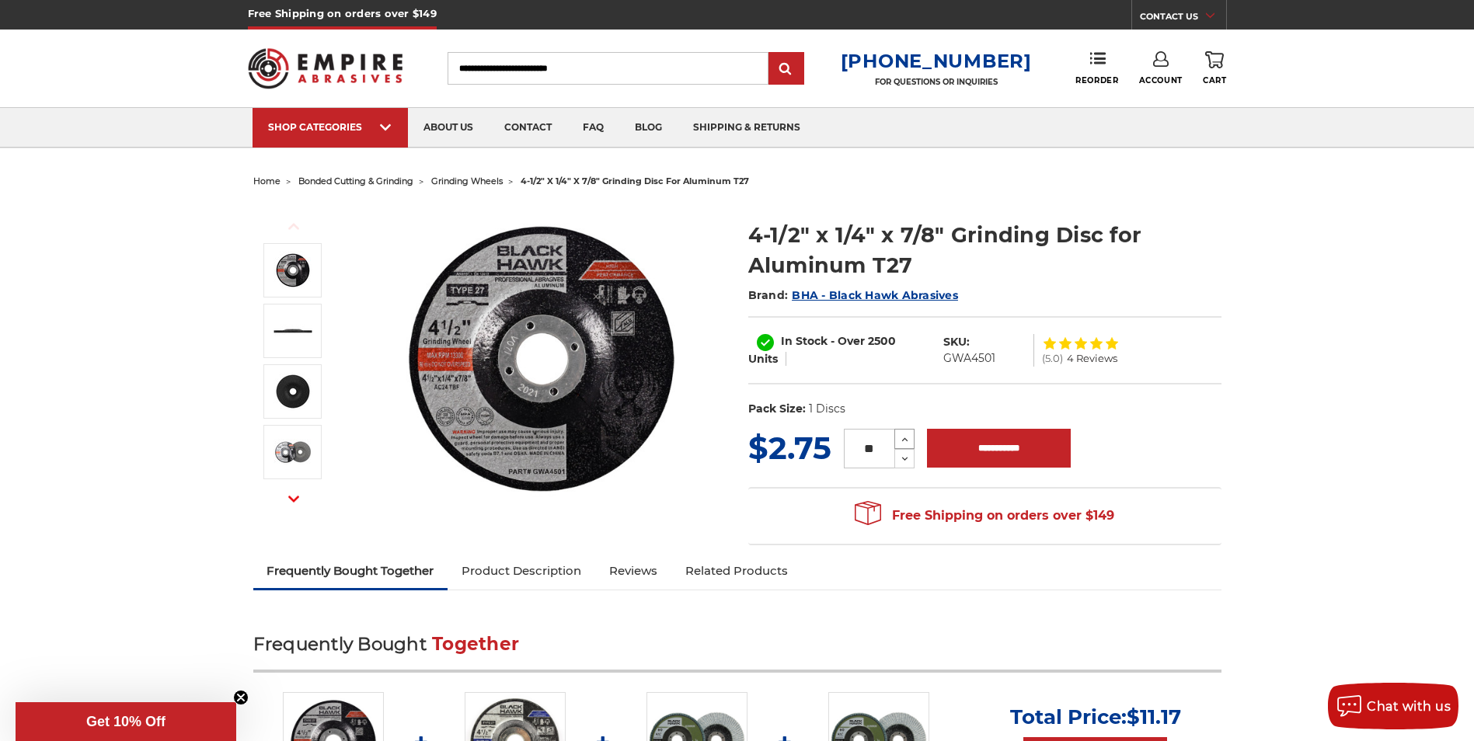
click at [908, 441] on icon at bounding box center [905, 440] width 12 height 14
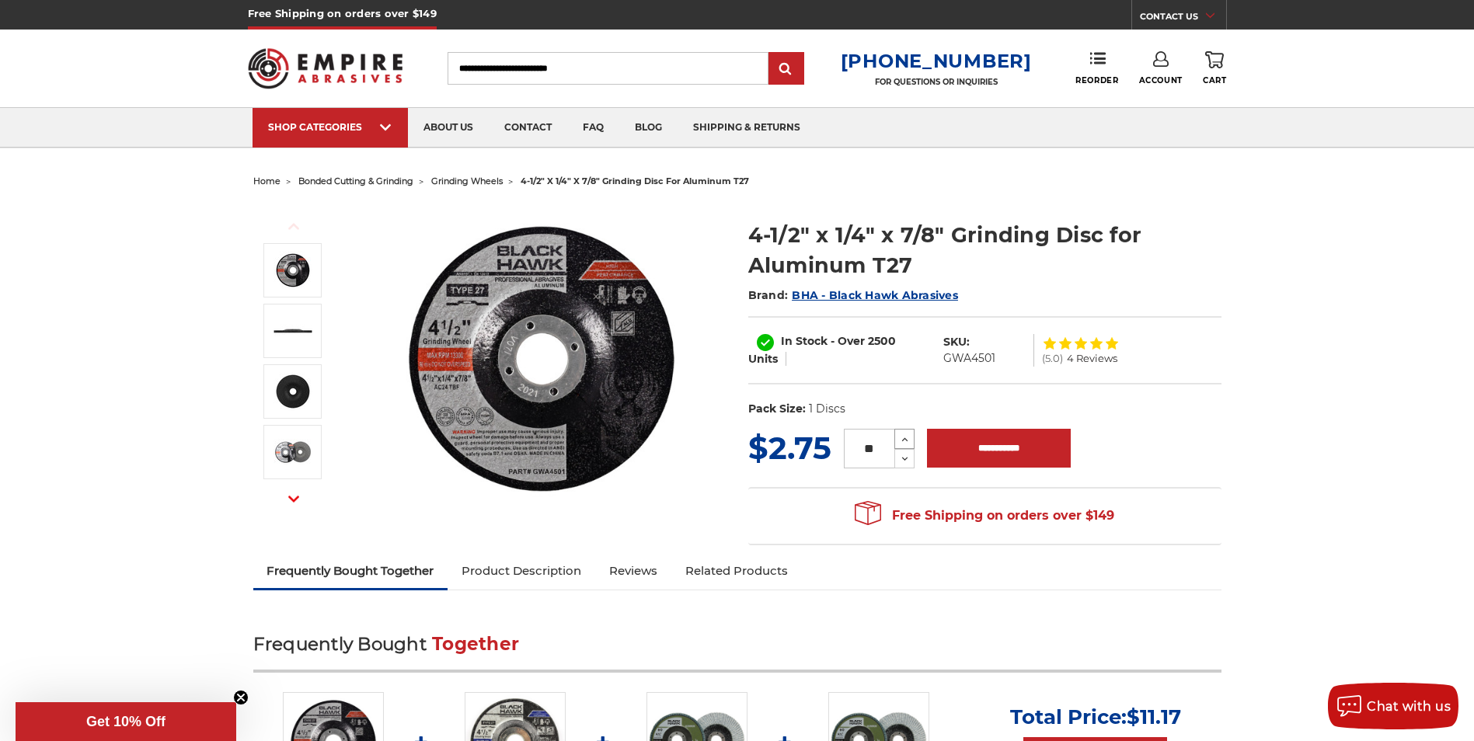
click at [908, 441] on icon at bounding box center [905, 440] width 12 height 14
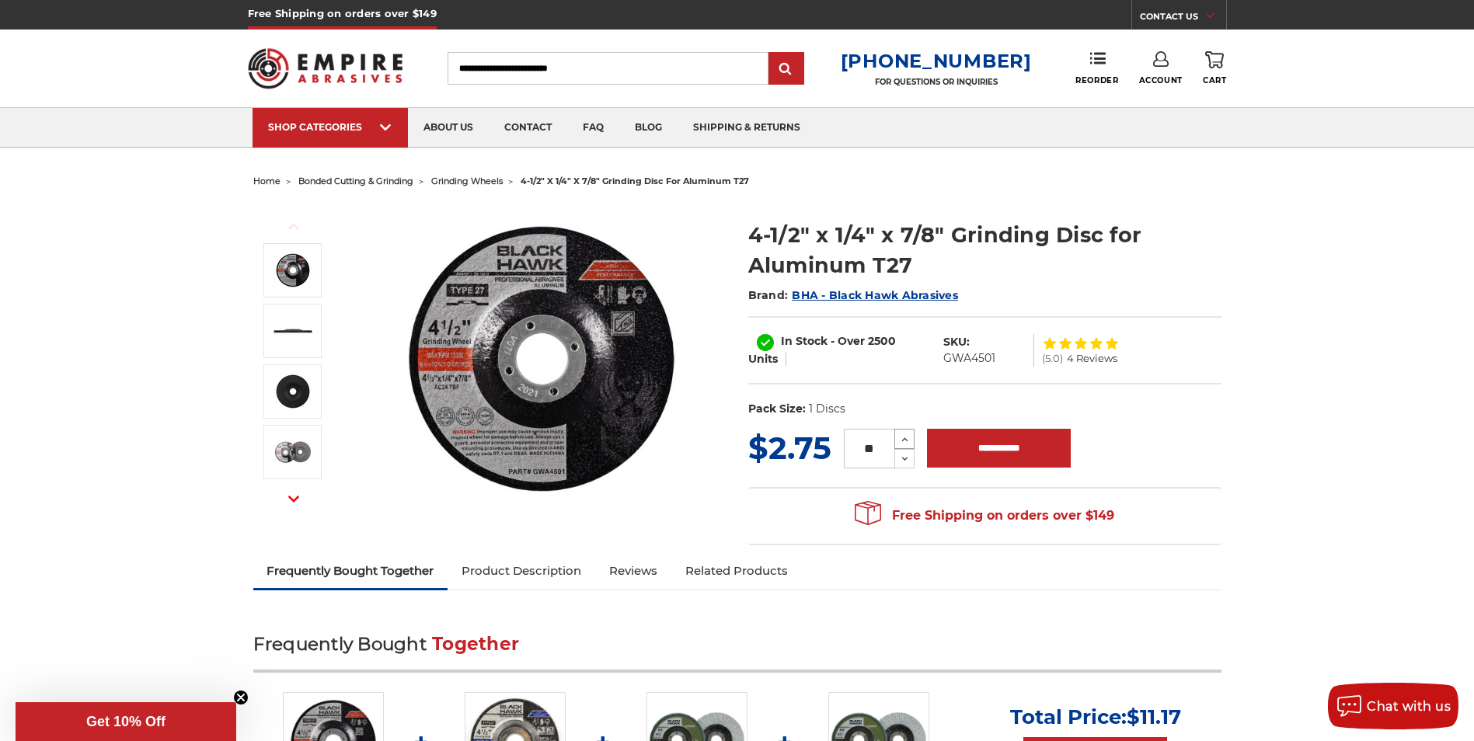
click at [908, 441] on icon at bounding box center [905, 440] width 12 height 14
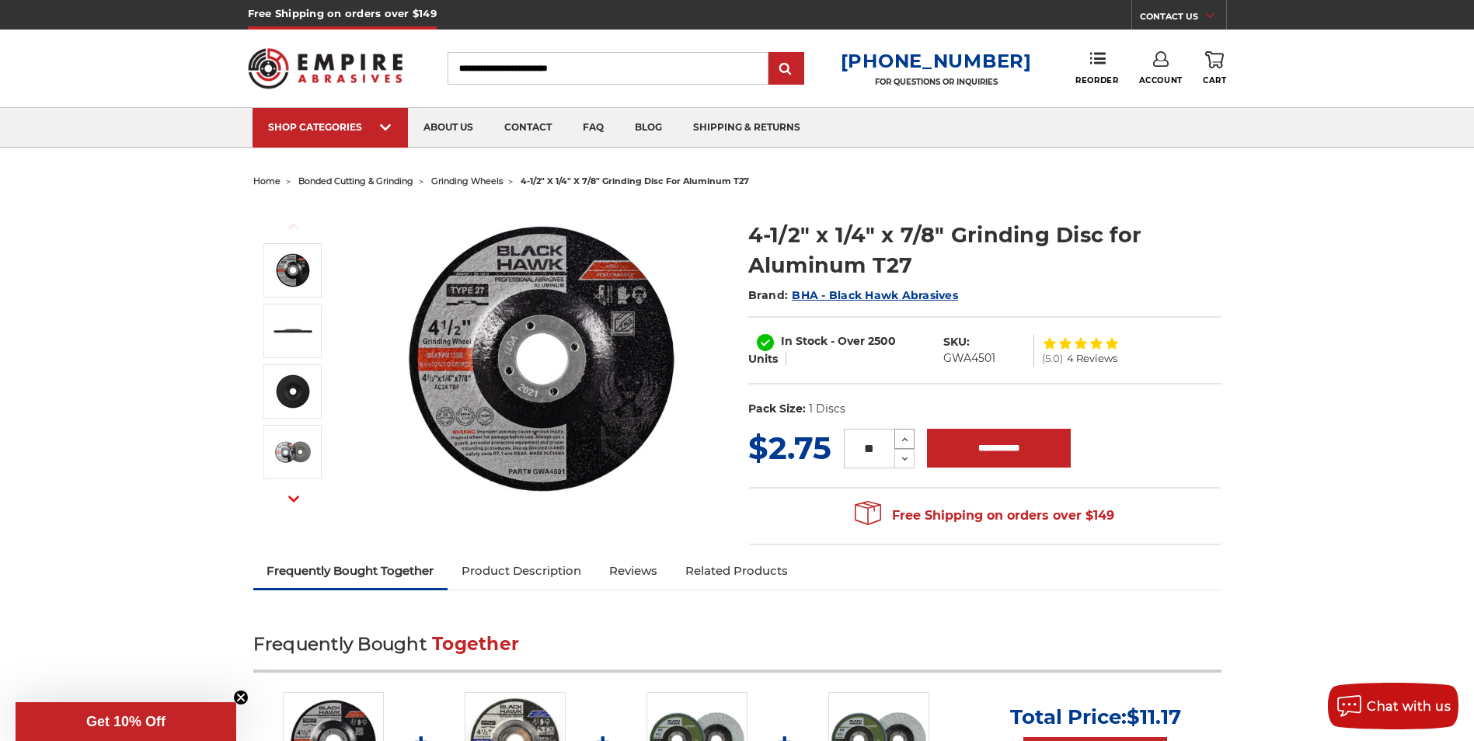
click at [908, 441] on icon at bounding box center [905, 440] width 12 height 14
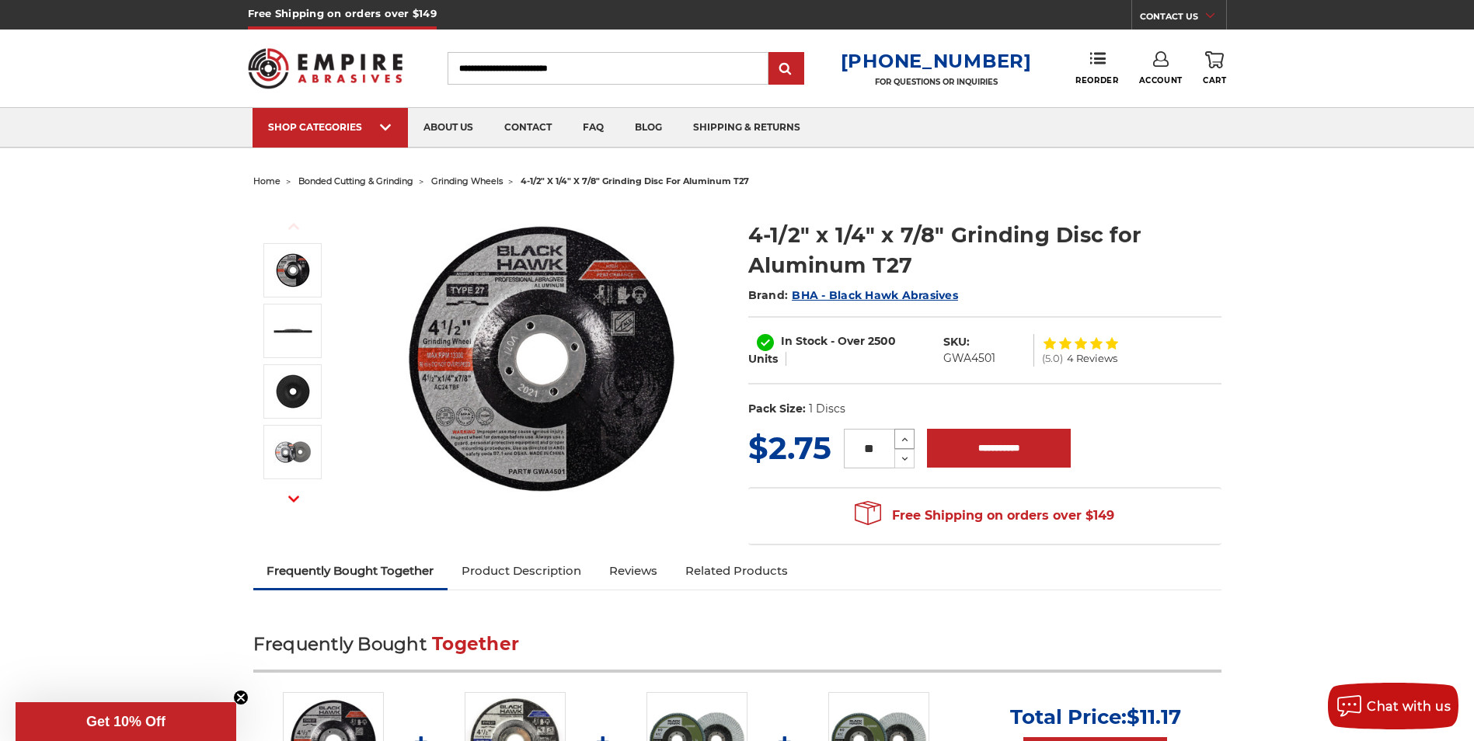
click at [908, 441] on icon at bounding box center [905, 440] width 12 height 14
type input "**"
click at [985, 457] on input "**********" at bounding box center [999, 448] width 144 height 39
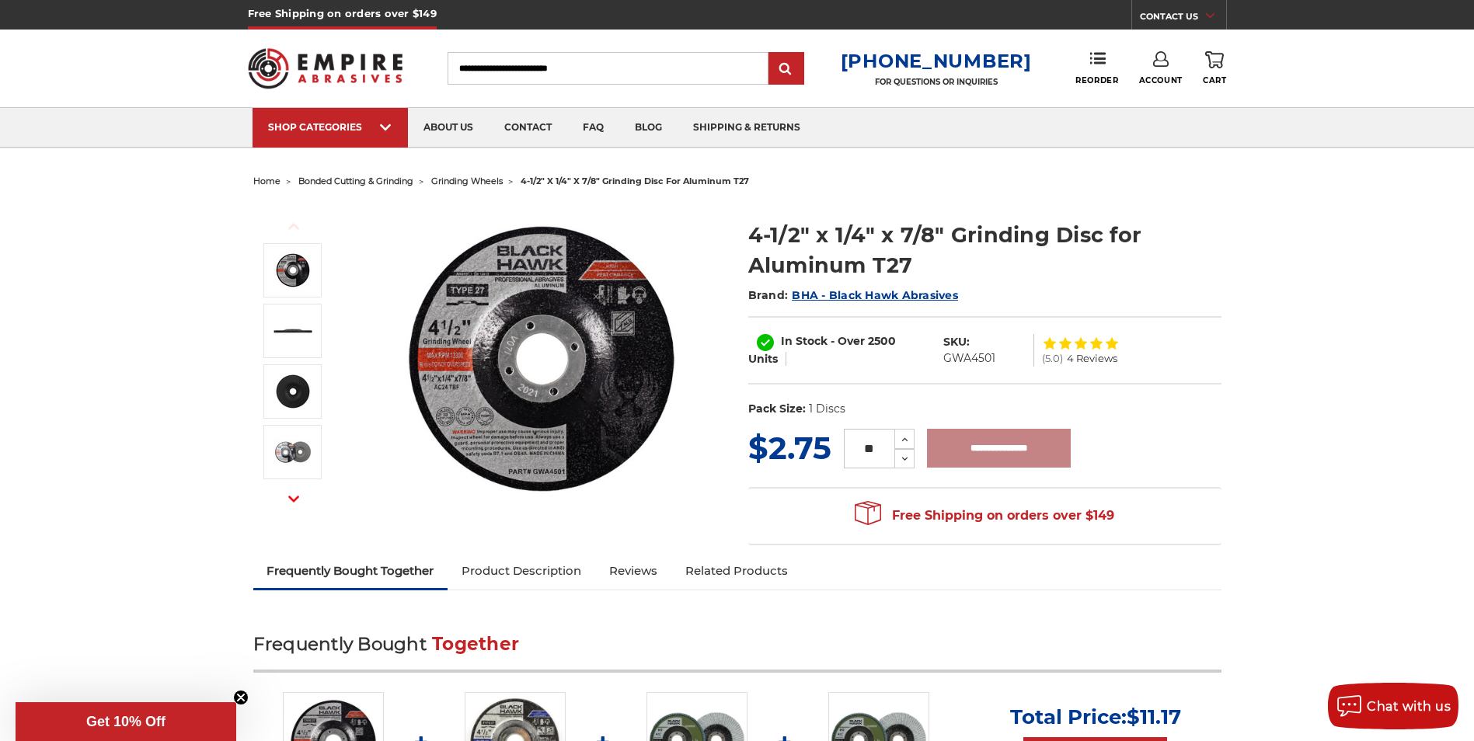
type input "**********"
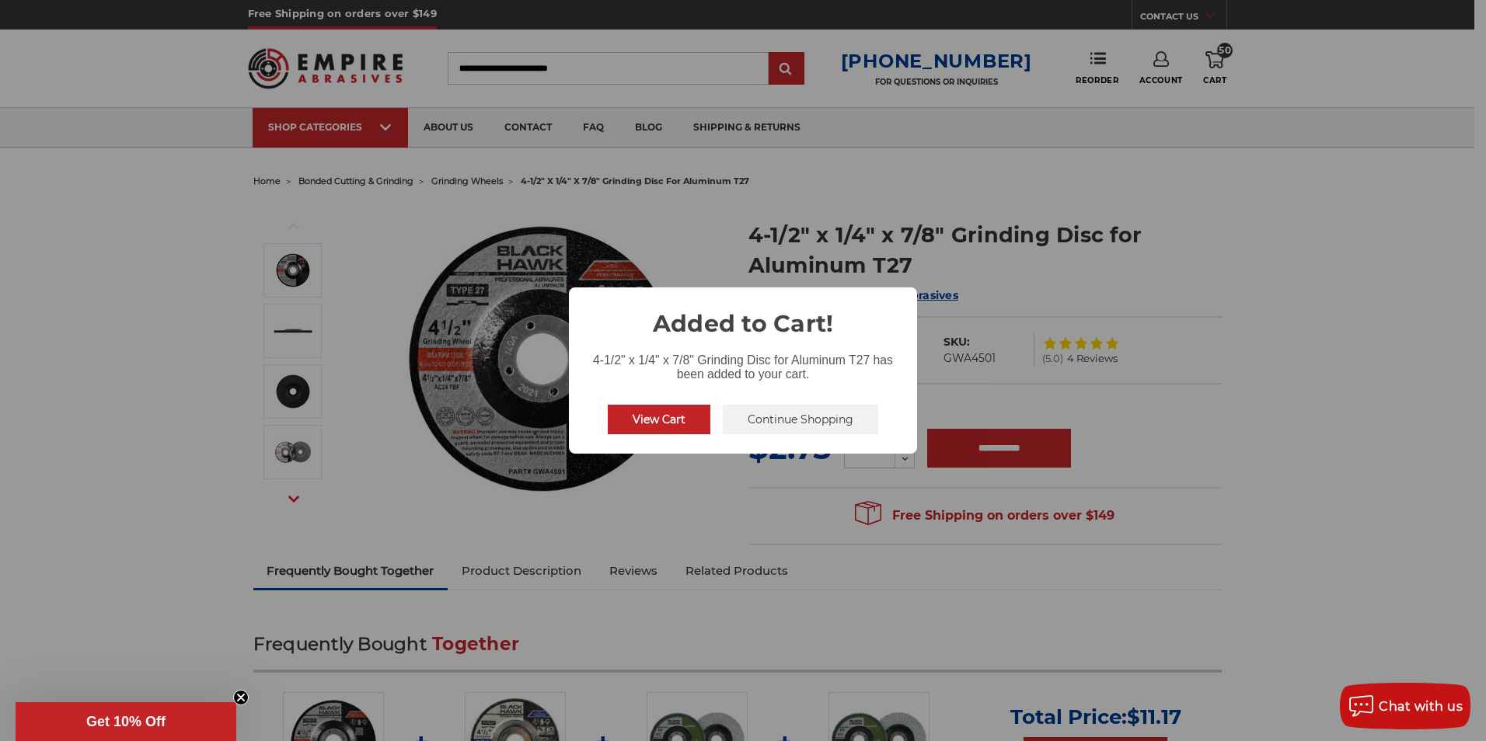
click at [625, 414] on button "View Cart" at bounding box center [659, 420] width 103 height 30
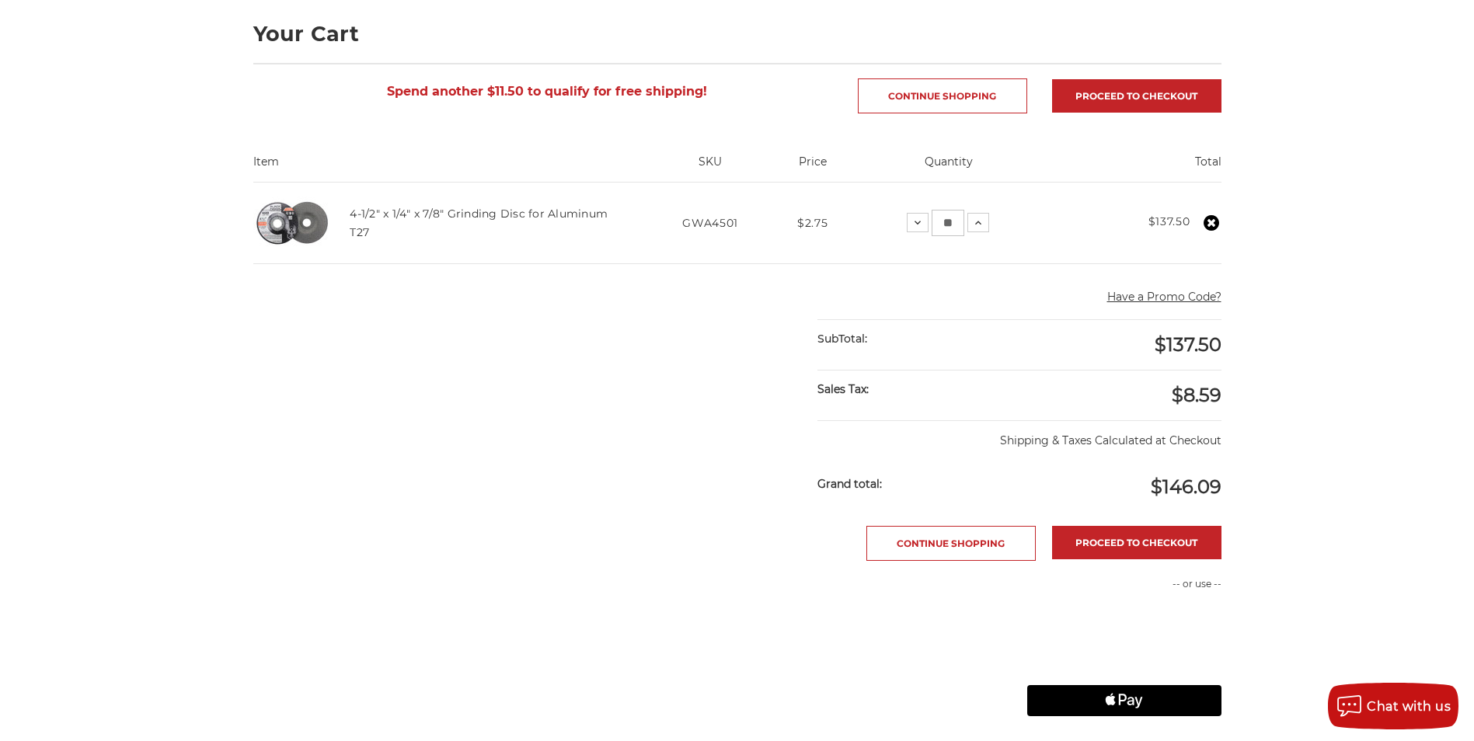
scroll to position [233, 0]
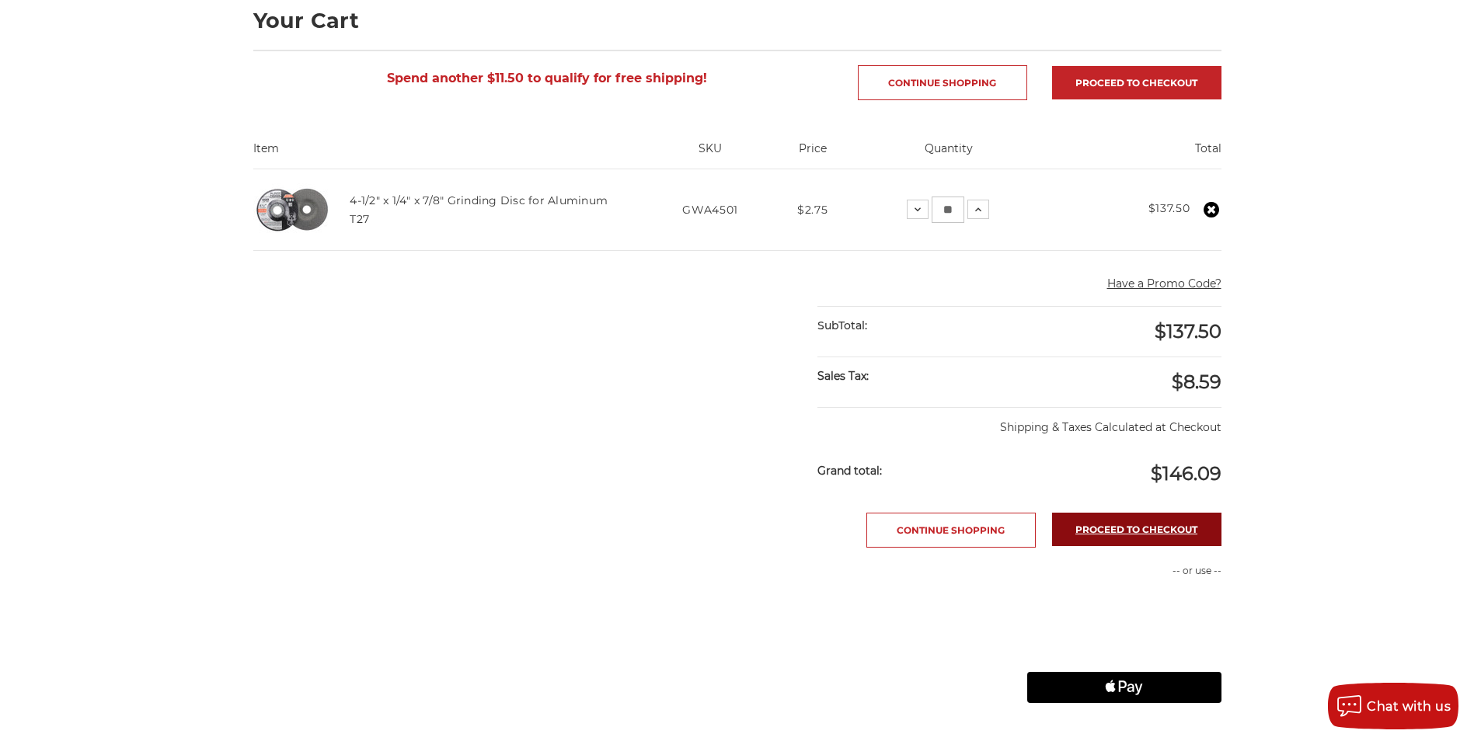
click at [1185, 529] on link "Proceed to checkout" at bounding box center [1136, 529] width 169 height 33
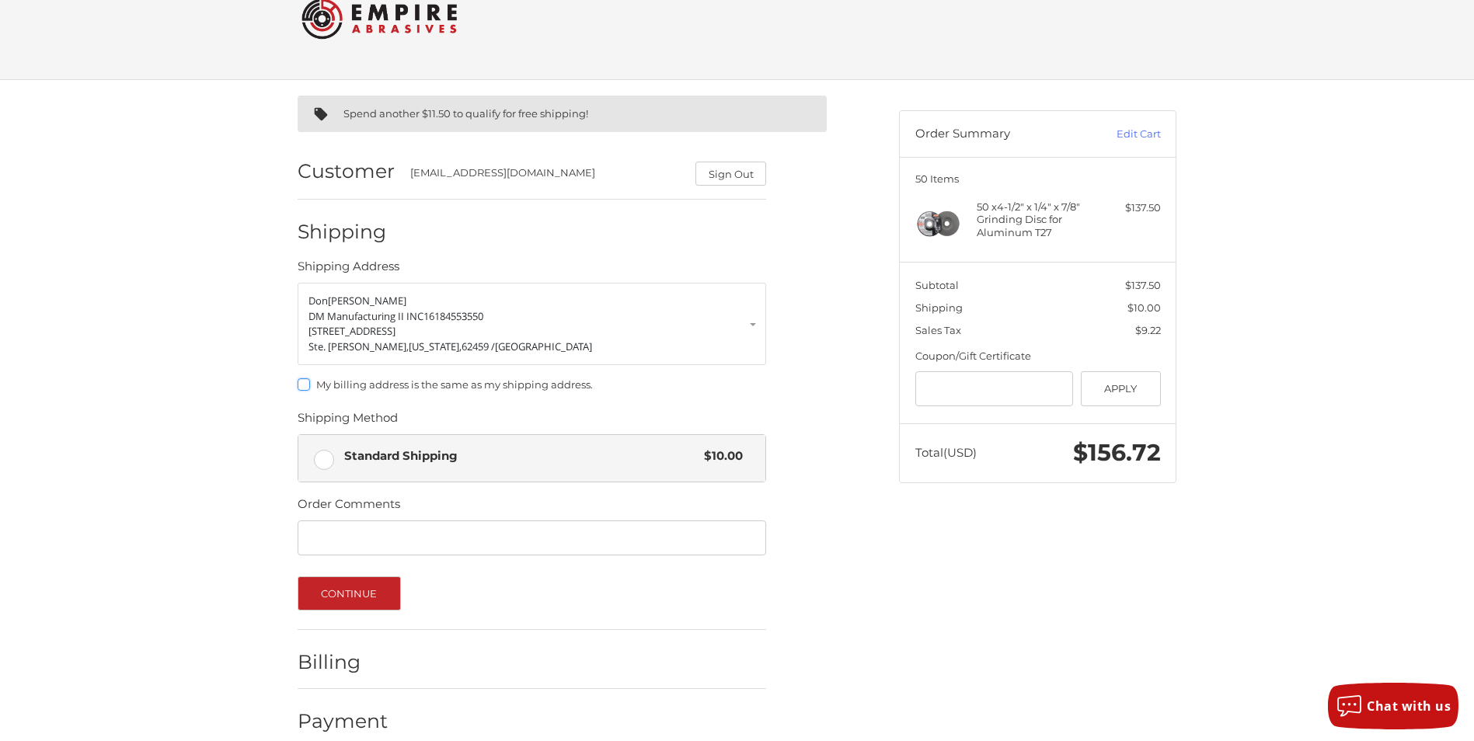
scroll to position [64, 0]
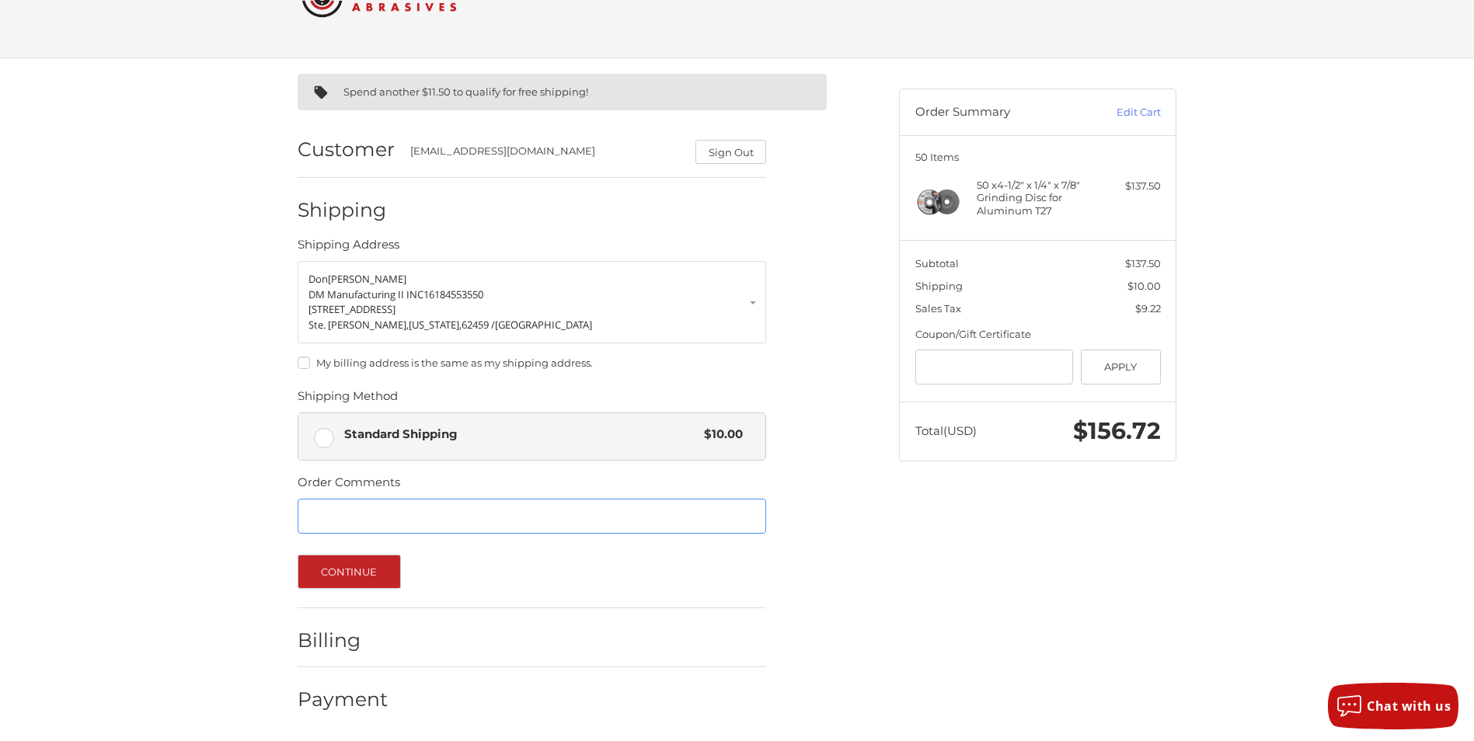
click at [320, 516] on input "Order Comments" at bounding box center [532, 516] width 469 height 35
type input "********"
click at [357, 567] on button "Continue" at bounding box center [349, 572] width 103 height 34
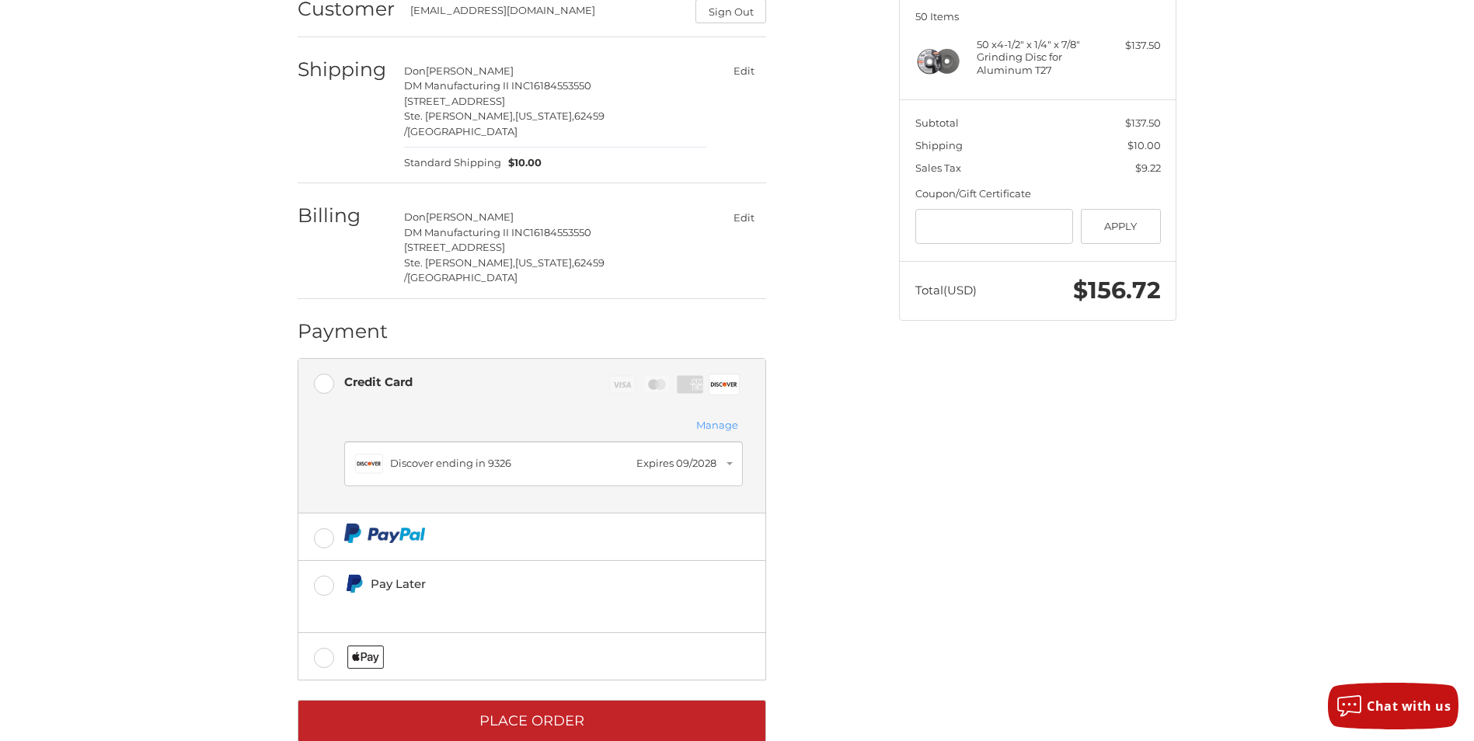
scroll to position [210, 0]
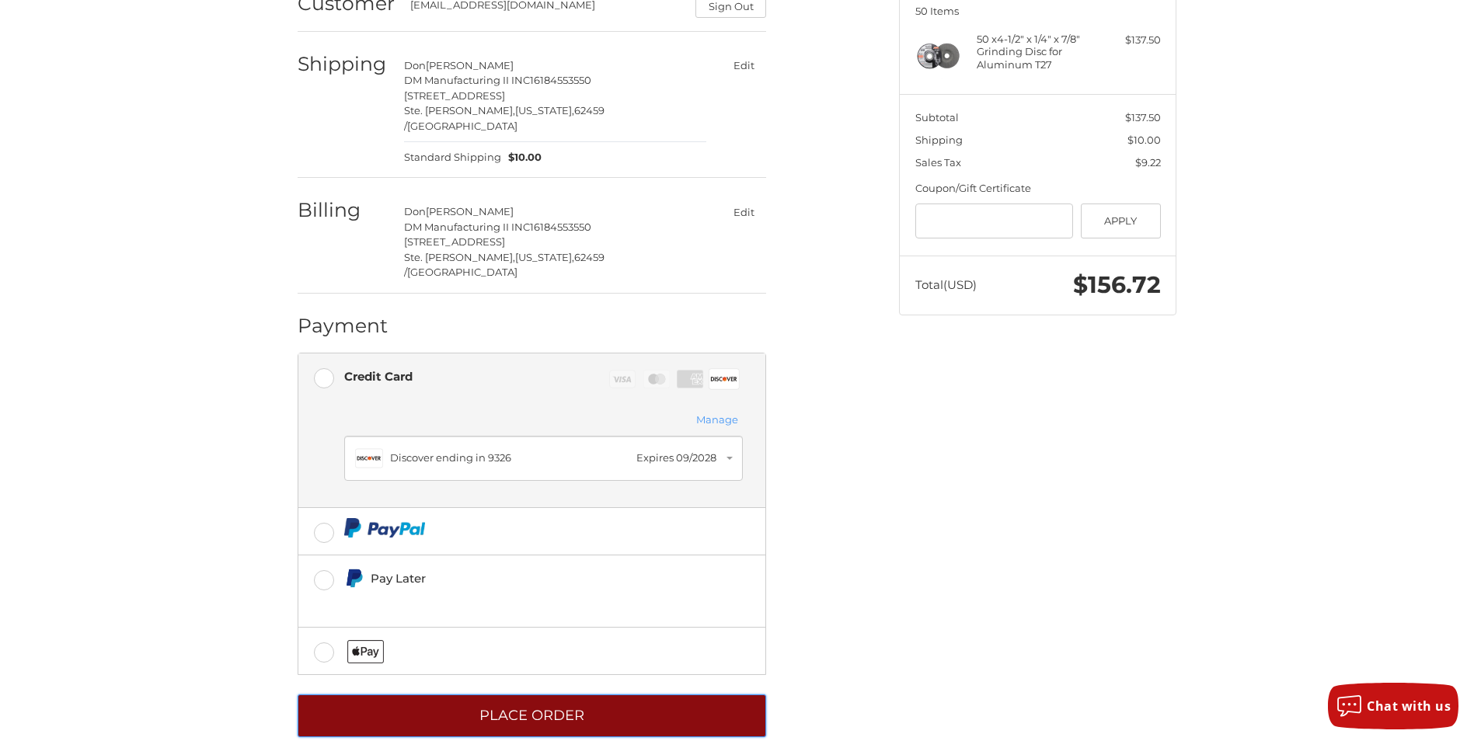
click at [546, 695] on button "Place Order" at bounding box center [532, 716] width 469 height 43
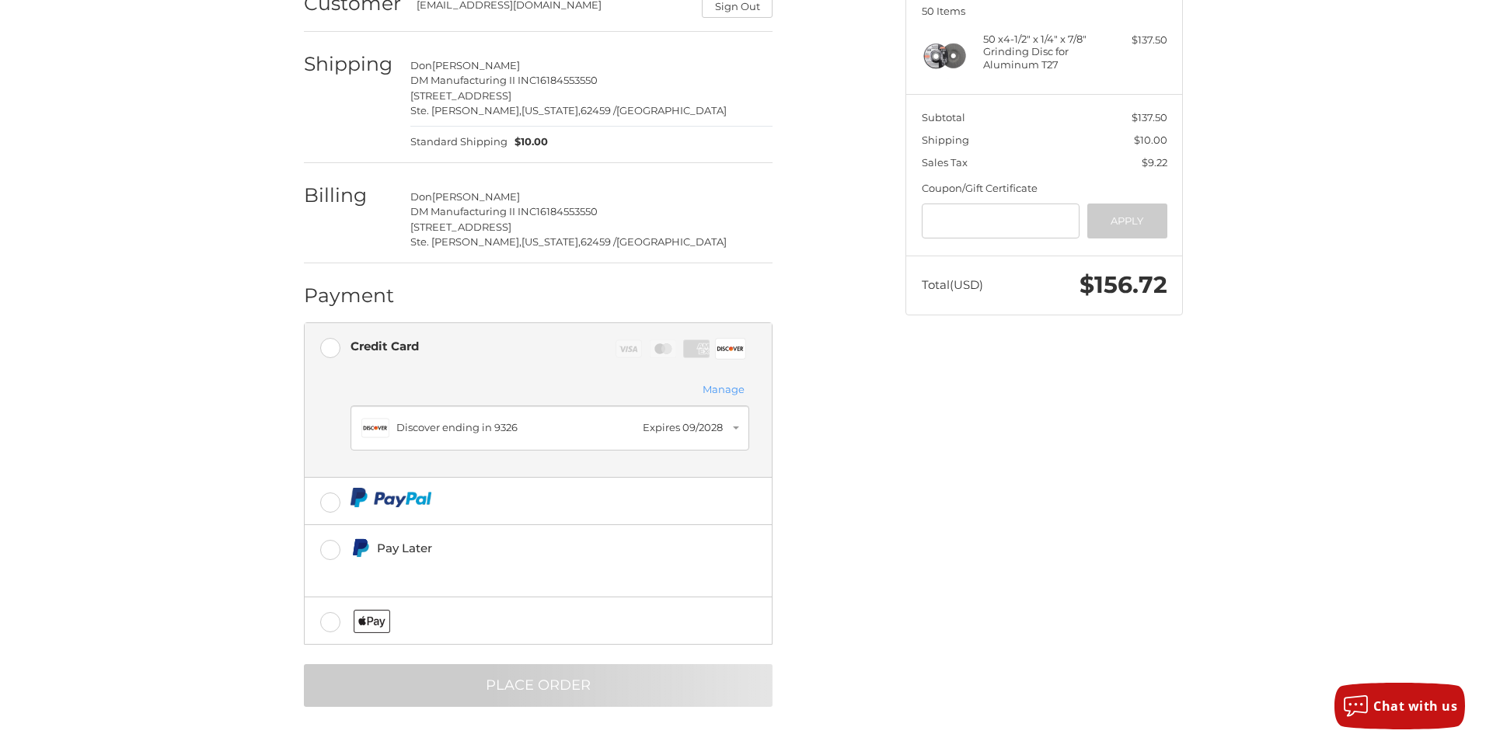
scroll to position [0, 0]
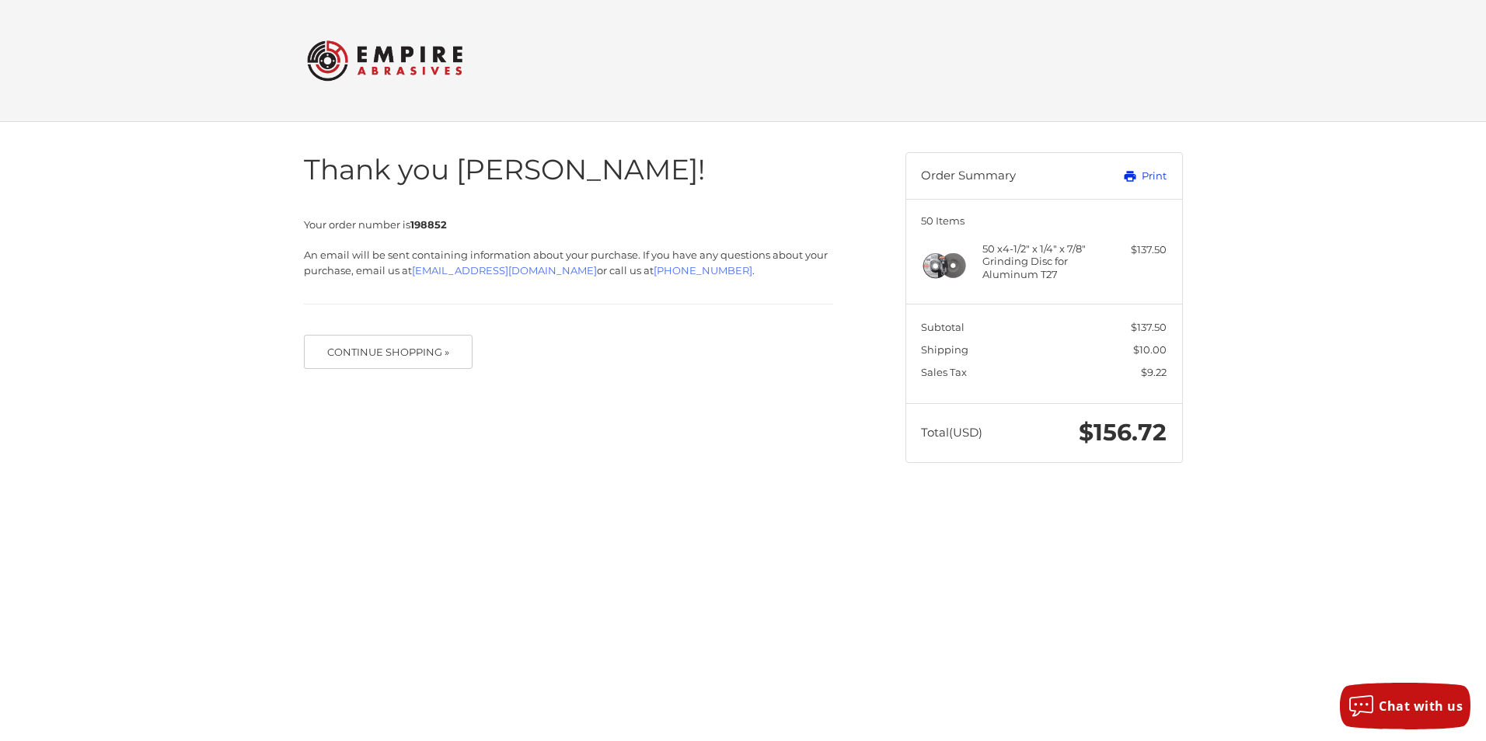
drag, startPoint x: 1135, startPoint y: 172, endPoint x: 128, endPoint y: 650, distance: 1114.6
click at [1135, 172] on icon at bounding box center [1130, 176] width 14 height 14
